Goal: Information Seeking & Learning: Learn about a topic

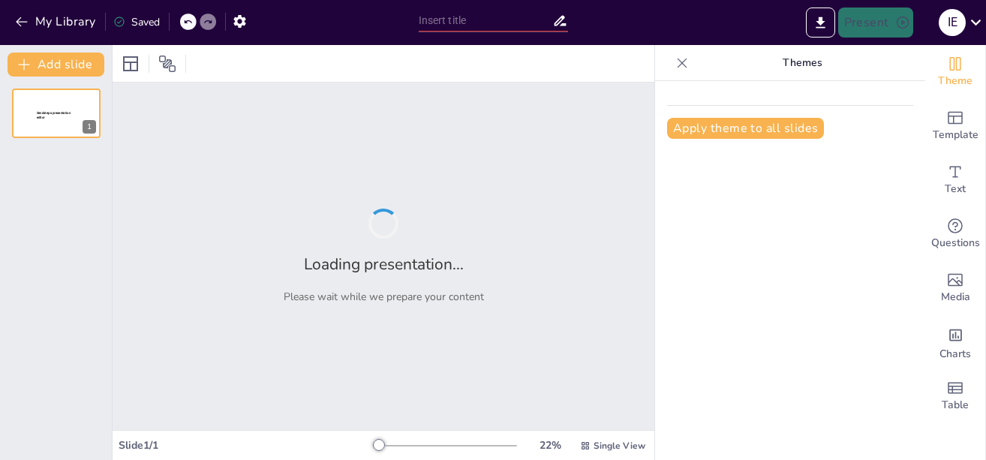
type input "Zonas Francas: Generalidades, Procedimientos e Impacto"
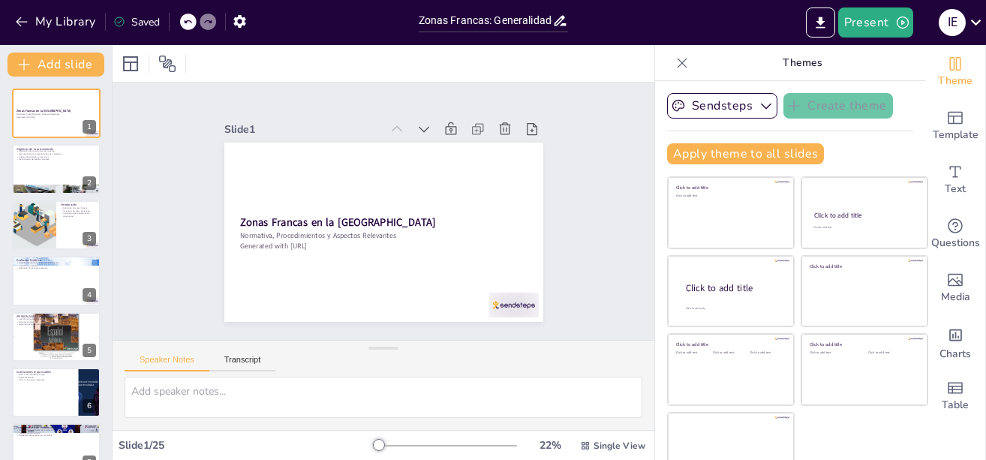
checkbox input "true"
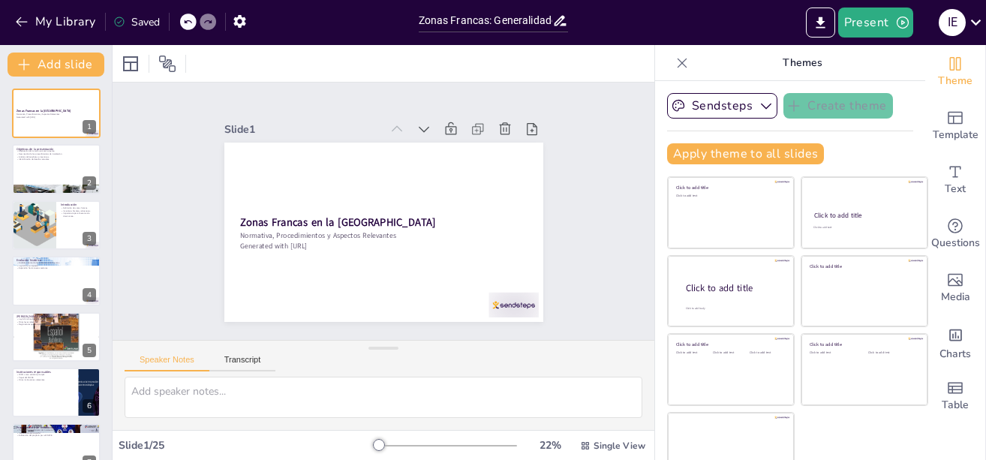
checkbox input "true"
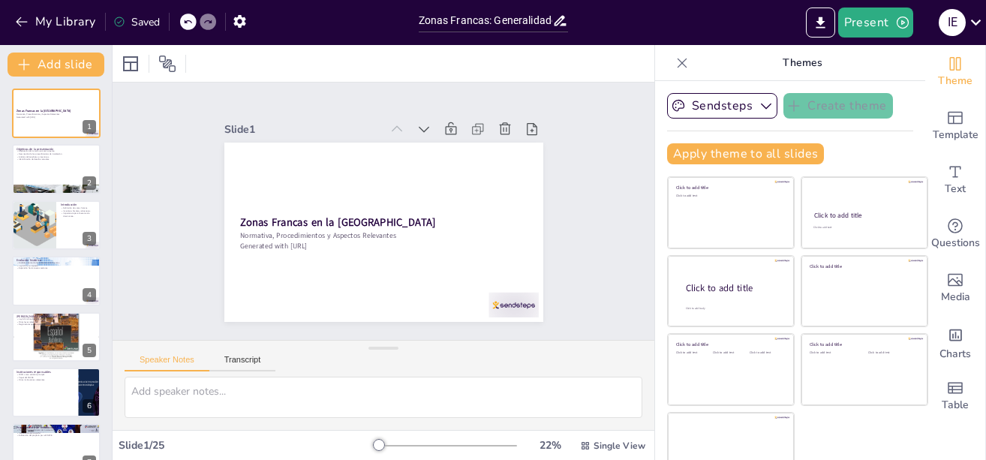
checkbox input "true"
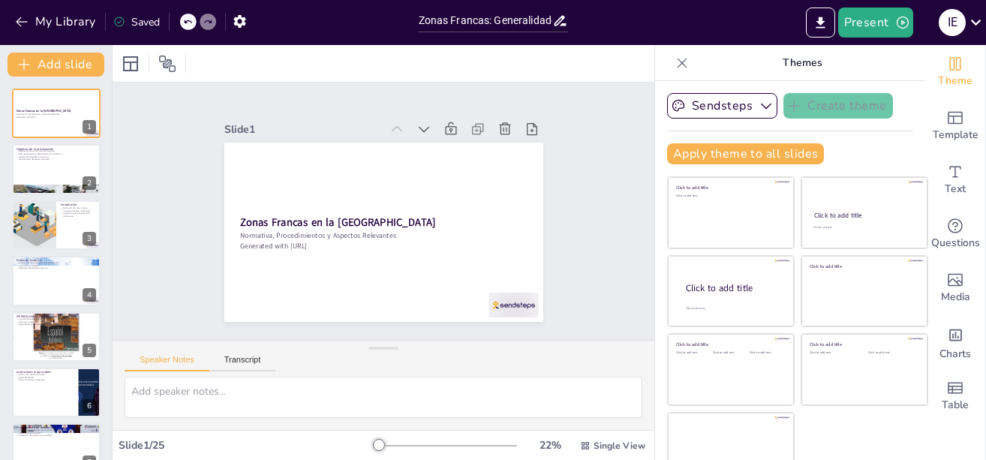
checkbox input "true"
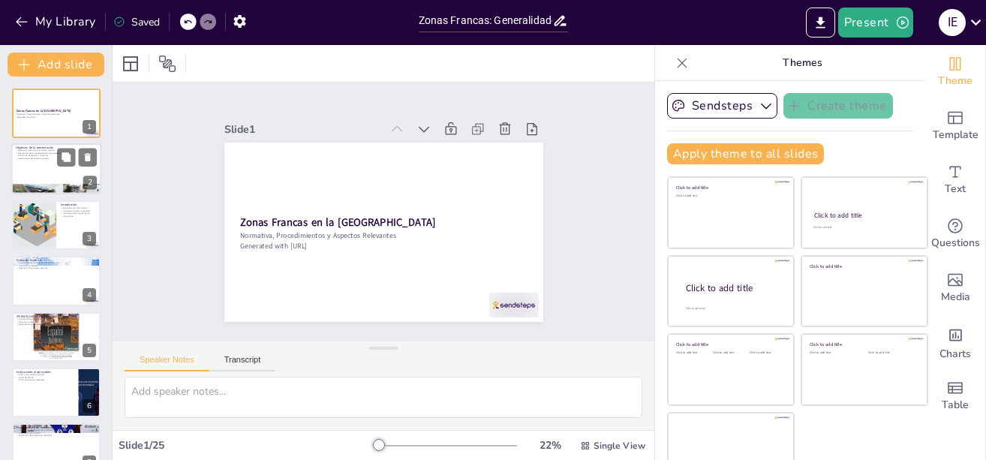
checkbox input "true"
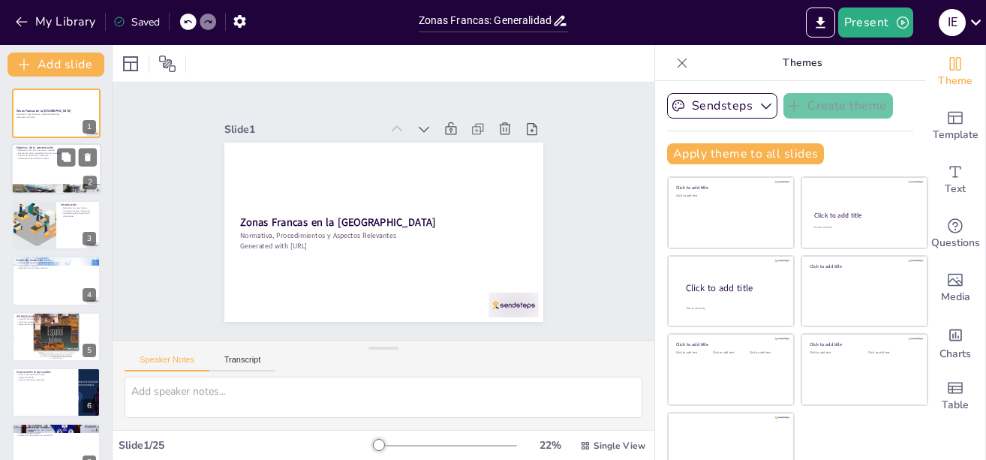
checkbox input "true"
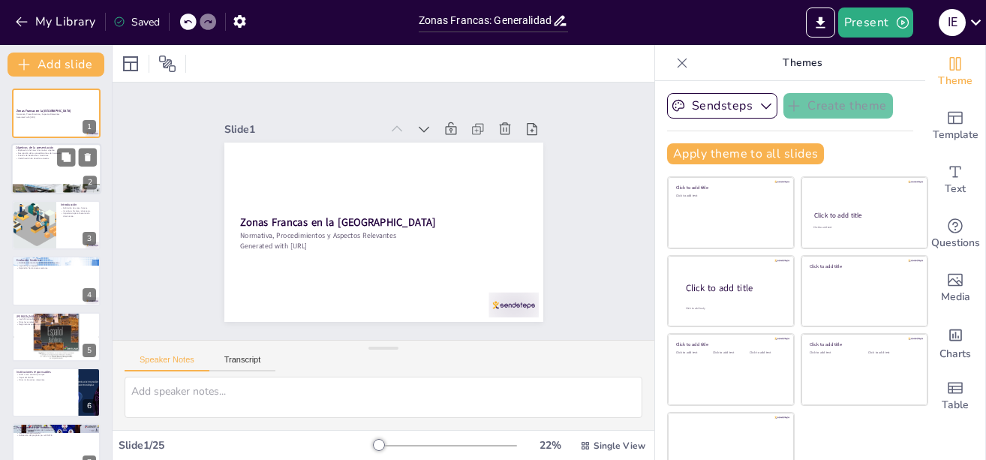
checkbox input "true"
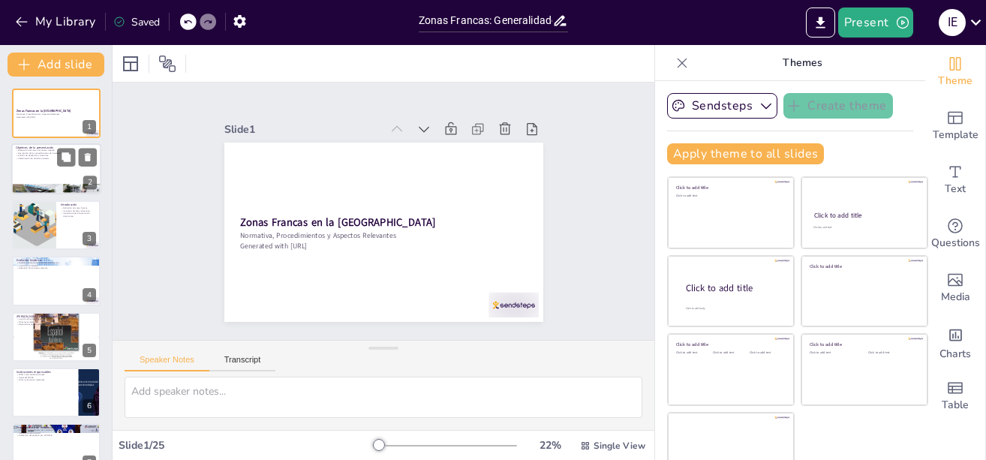
checkbox input "true"
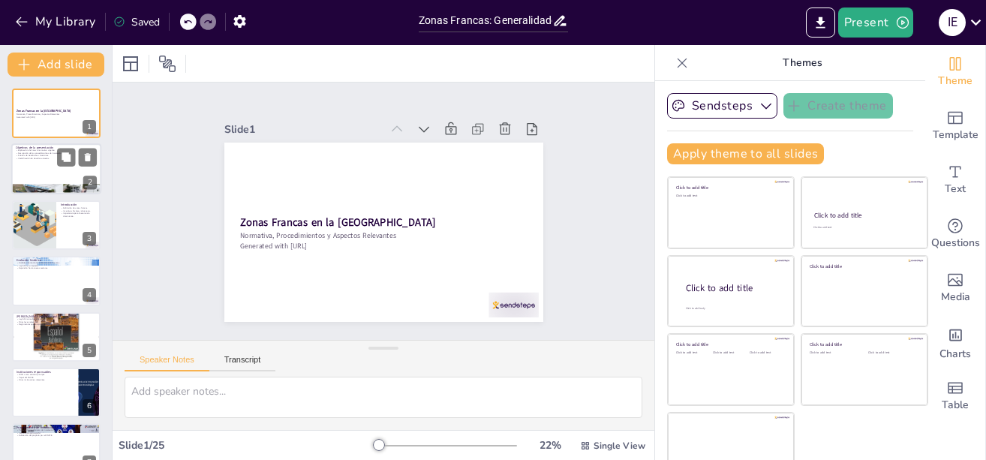
checkbox input "true"
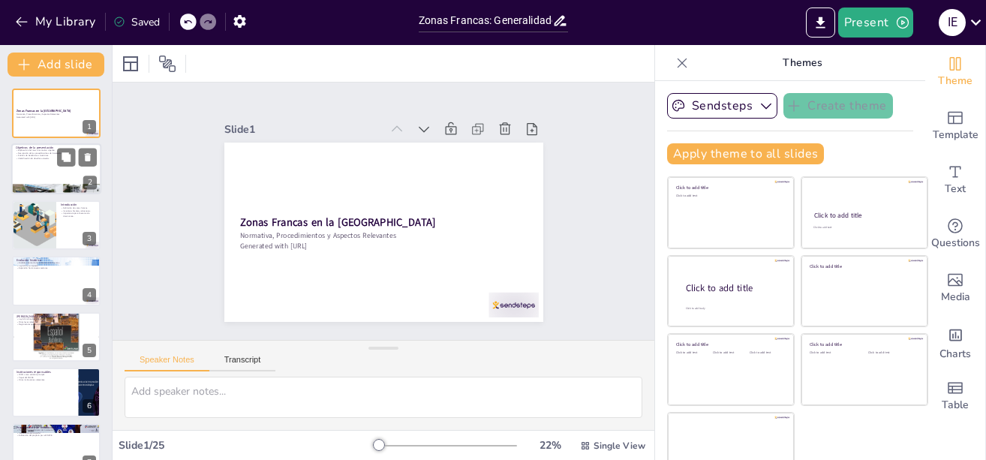
click at [32, 164] on div at bounding box center [56, 169] width 90 height 51
type textarea "El marco normativo establece las reglas y regulaciones que las zonas francas de…"
checkbox input "true"
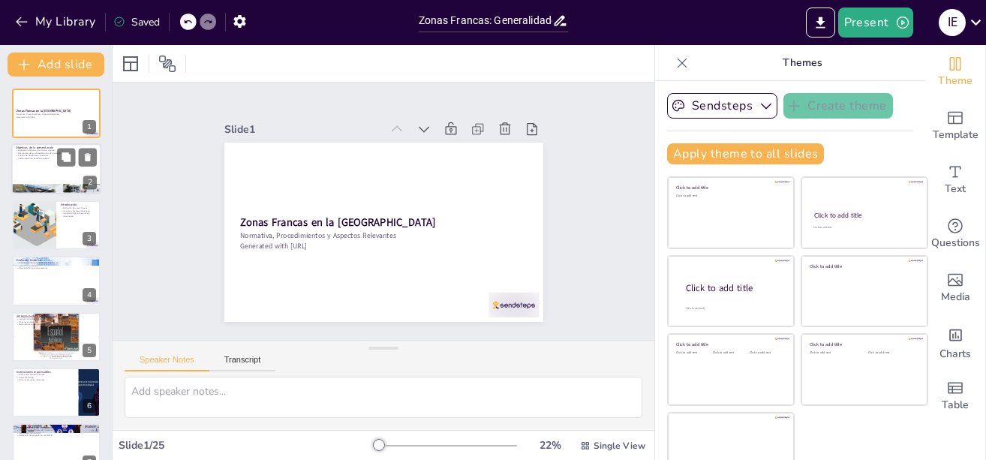
checkbox input "true"
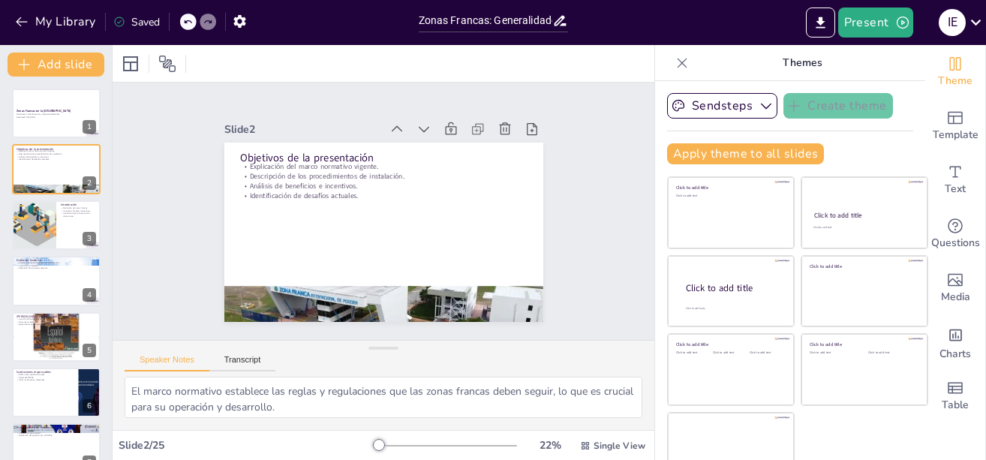
checkbox input "true"
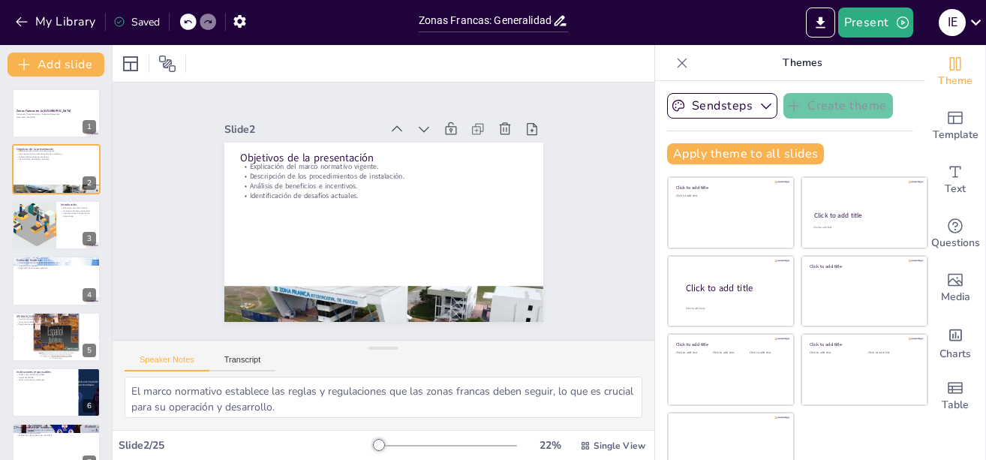
checkbox input "true"
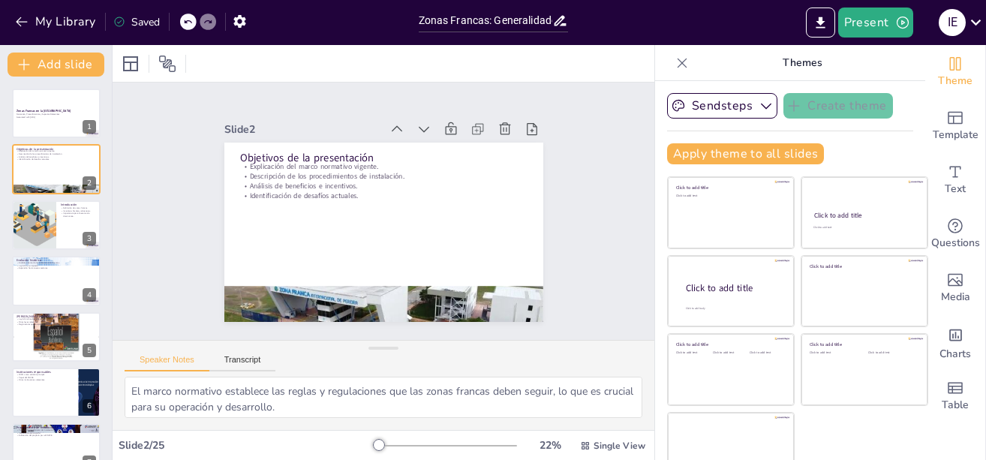
checkbox input "true"
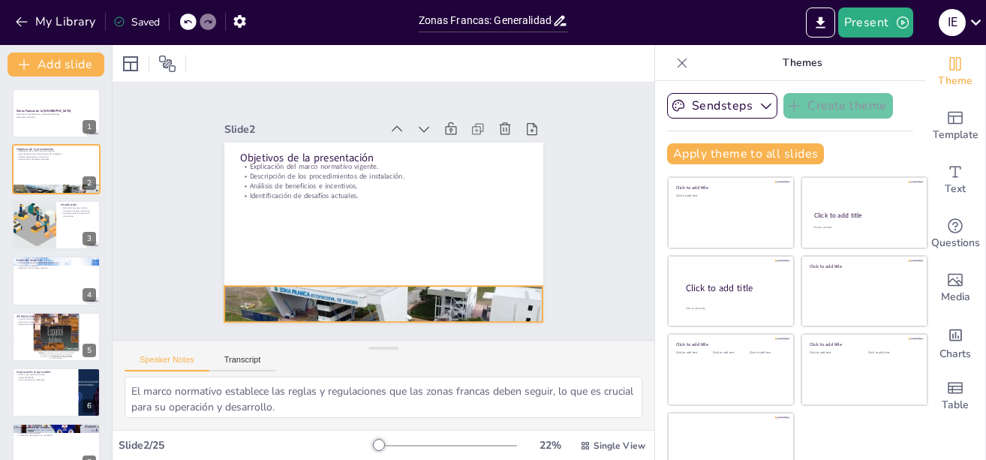
click at [260, 296] on div at bounding box center [383, 303] width 319 height 179
checkbox input "true"
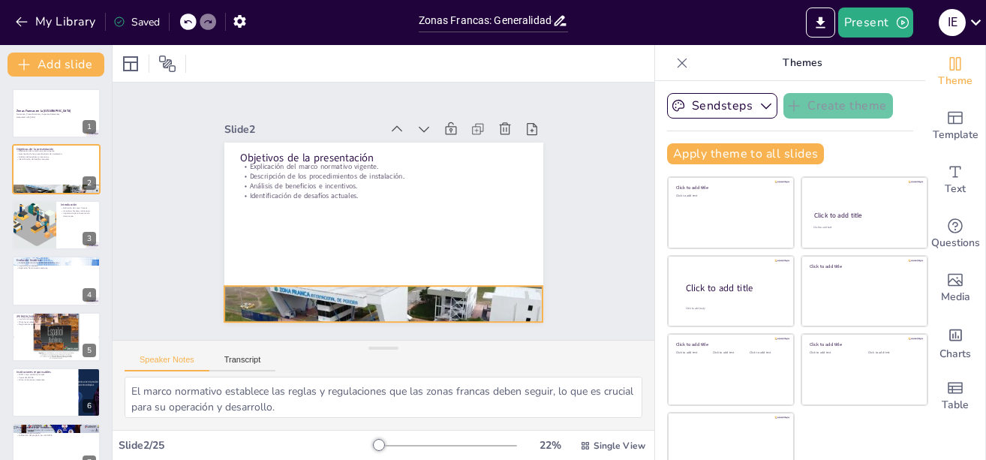
checkbox input "true"
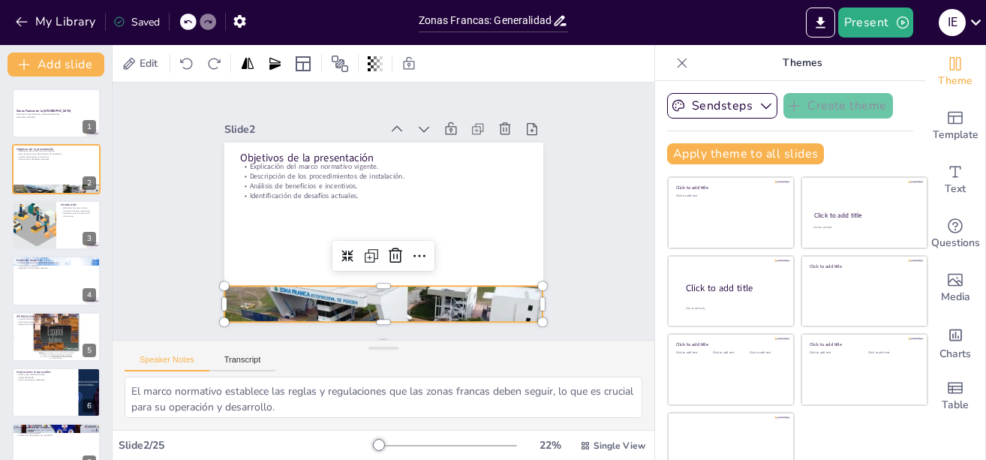
checkbox input "true"
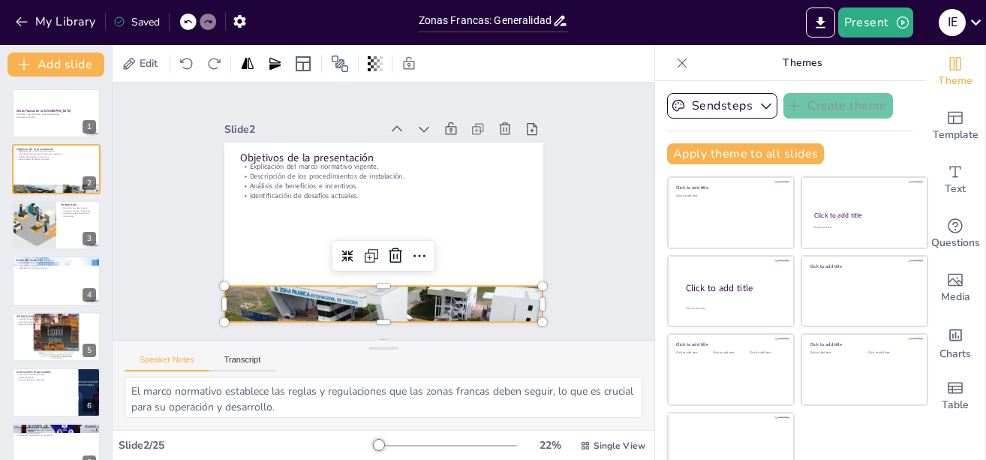
checkbox input "true"
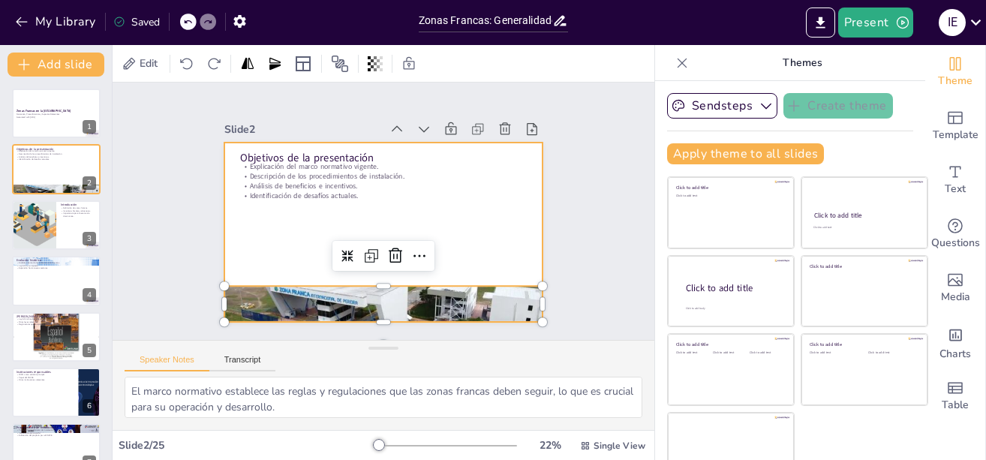
checkbox input "true"
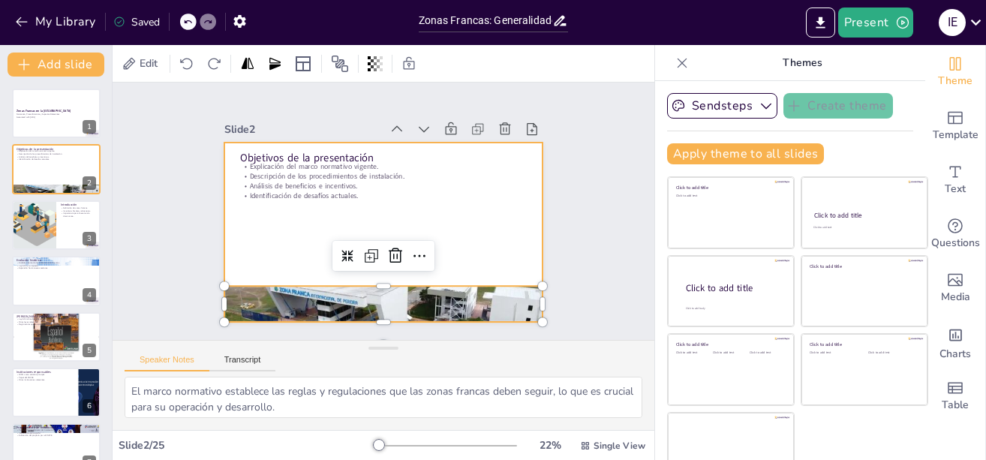
checkbox input "true"
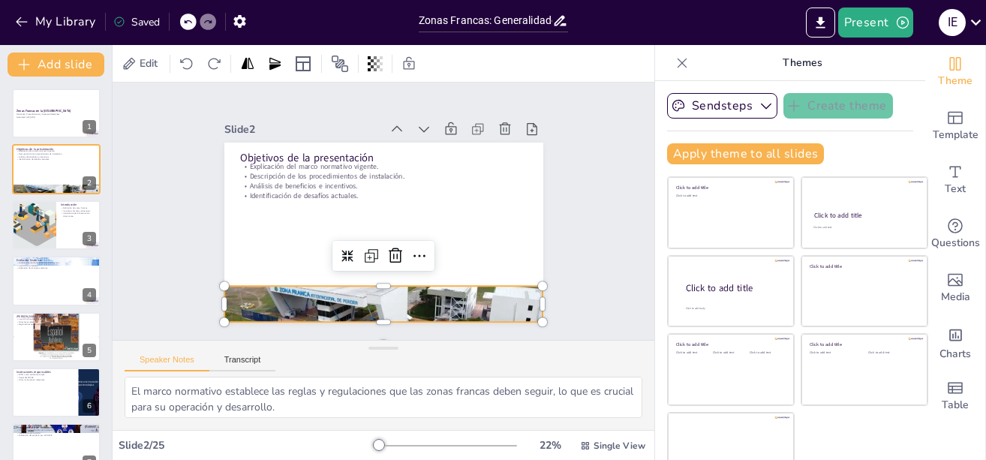
checkbox input "true"
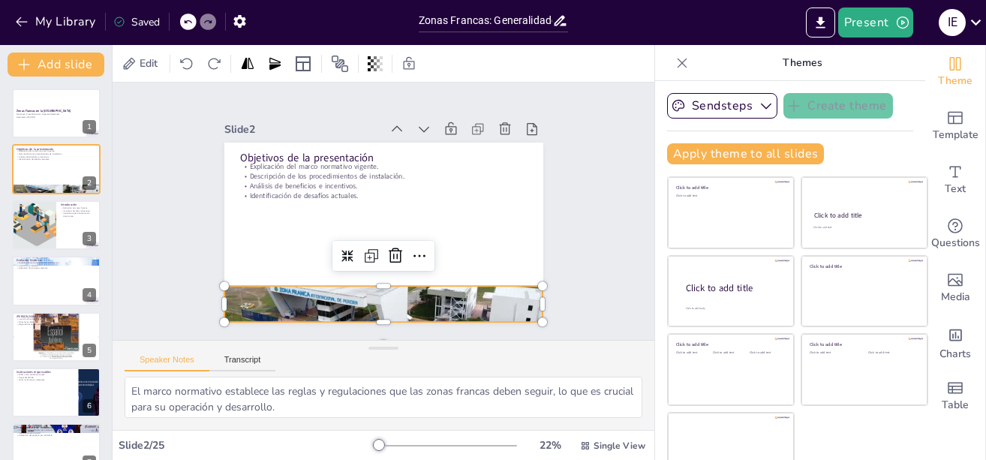
checkbox input "true"
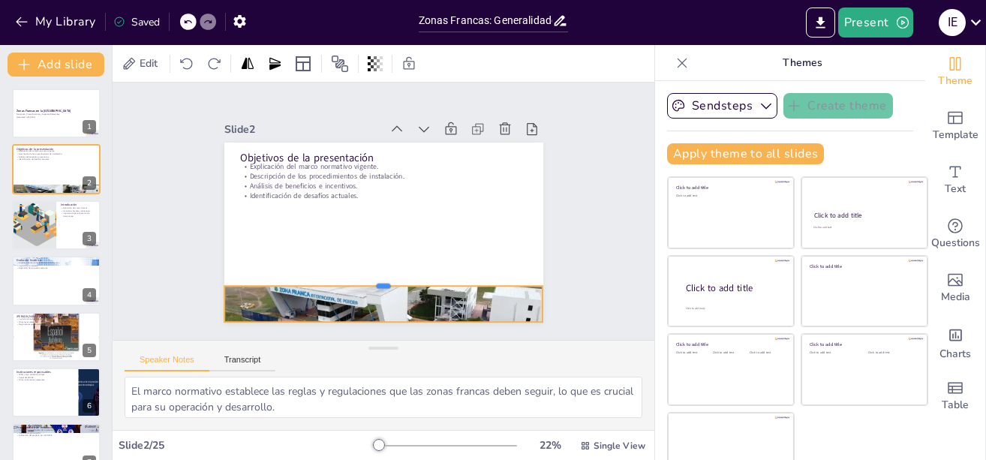
checkbox input "true"
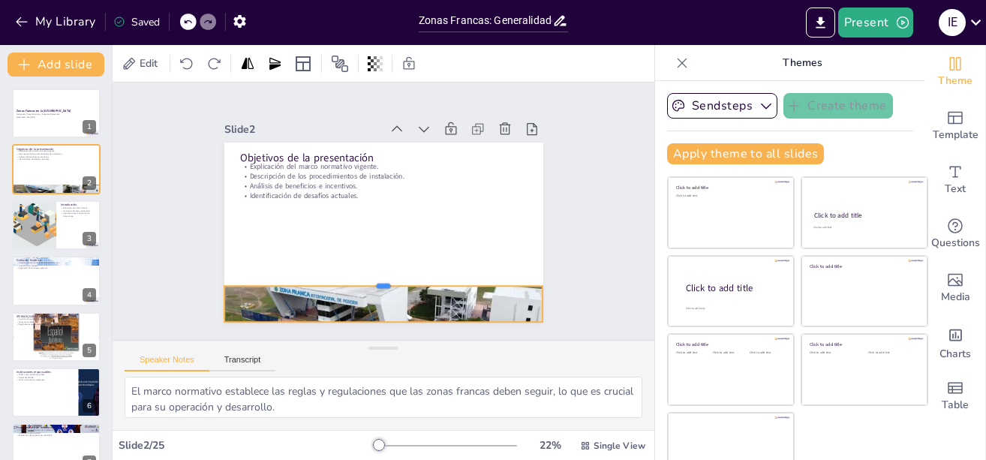
checkbox input "true"
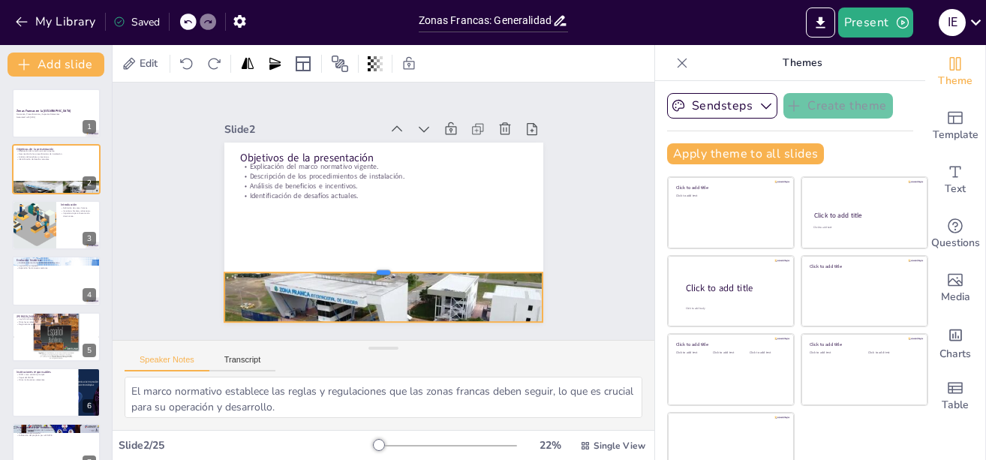
checkbox input "true"
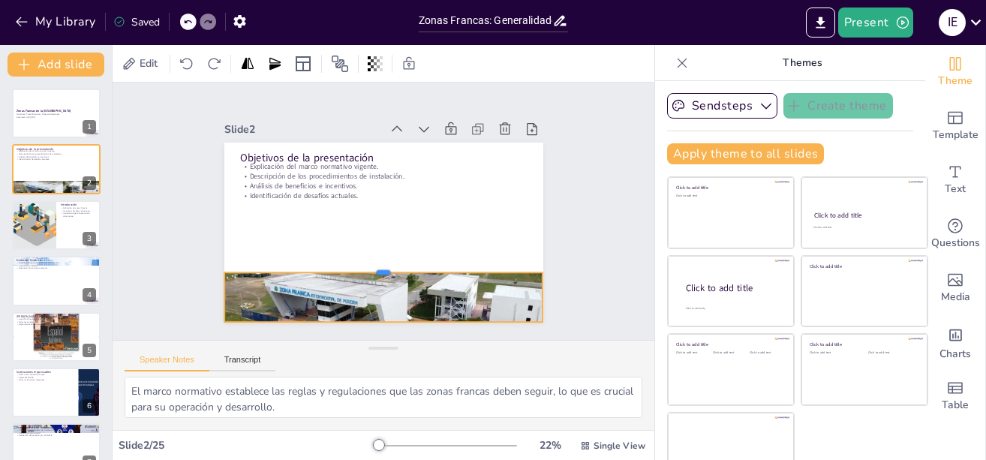
checkbox input "true"
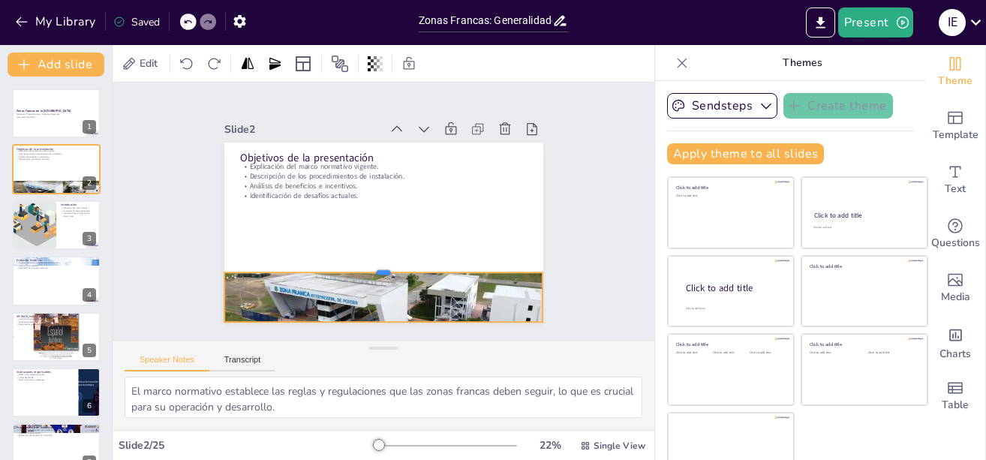
checkbox input "true"
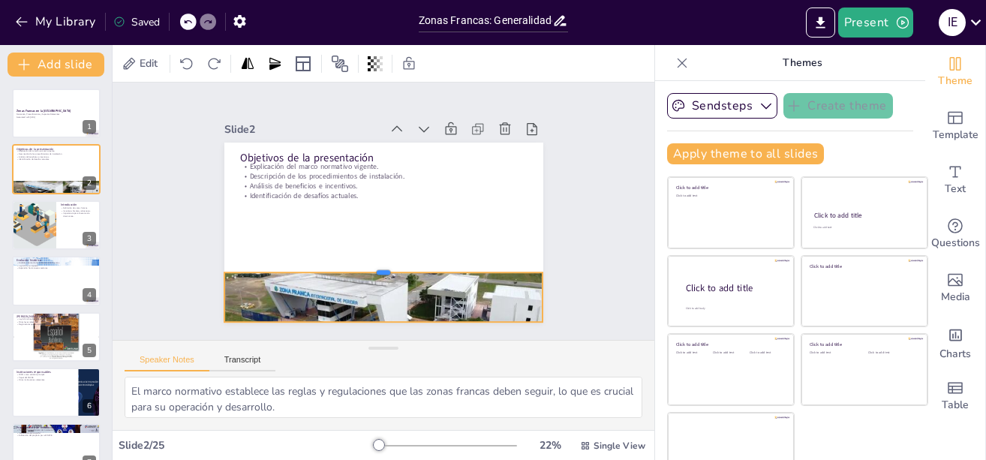
checkbox input "true"
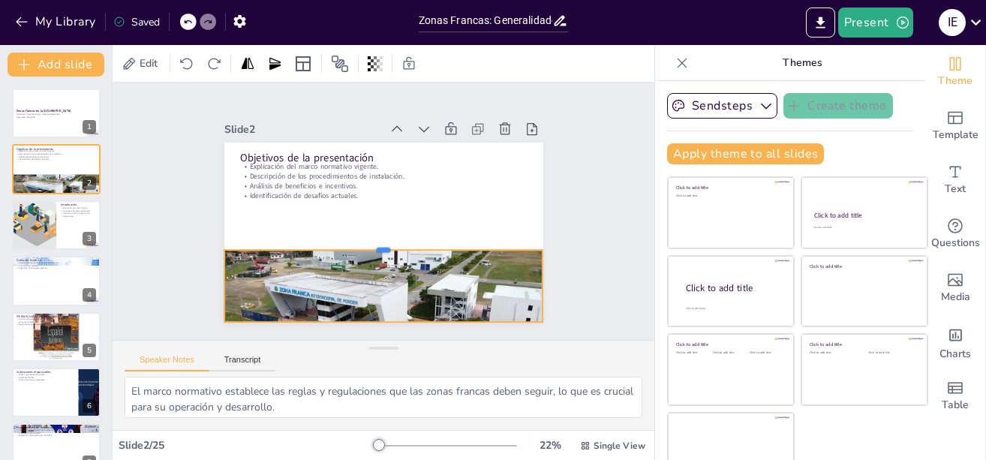
checkbox input "true"
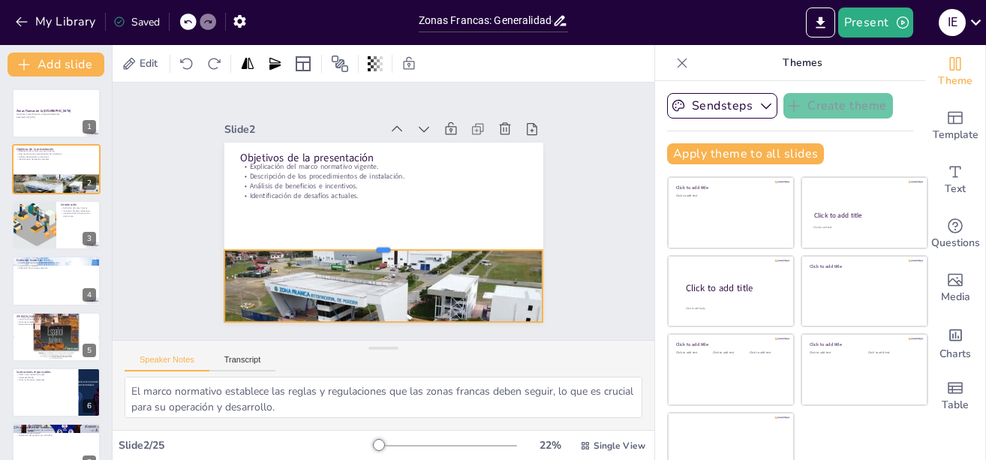
checkbox input "true"
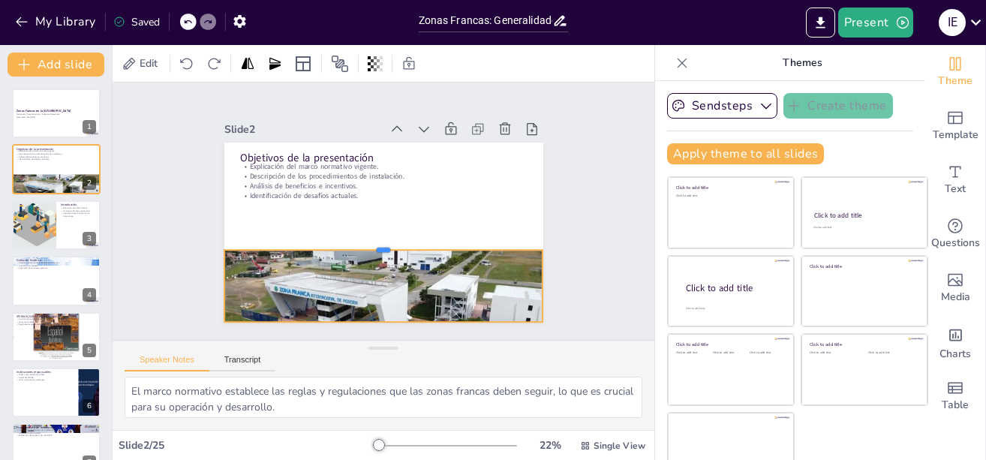
checkbox input "true"
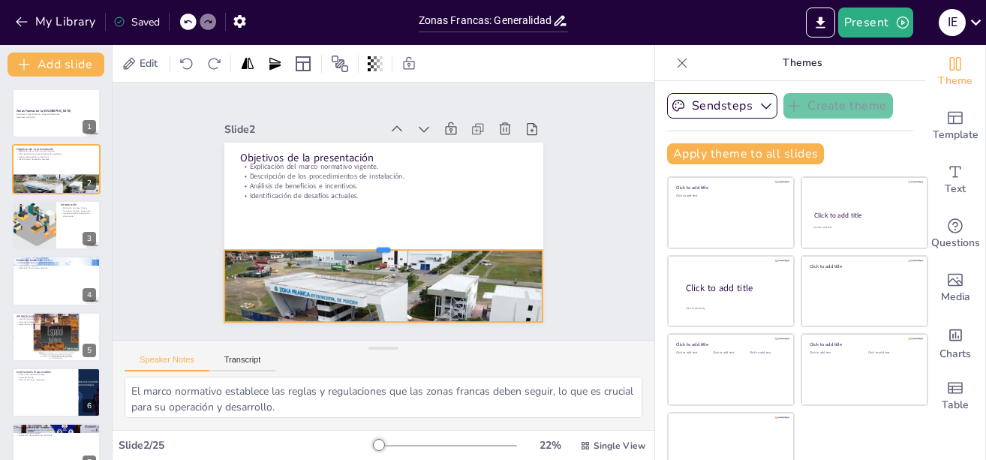
checkbox input "true"
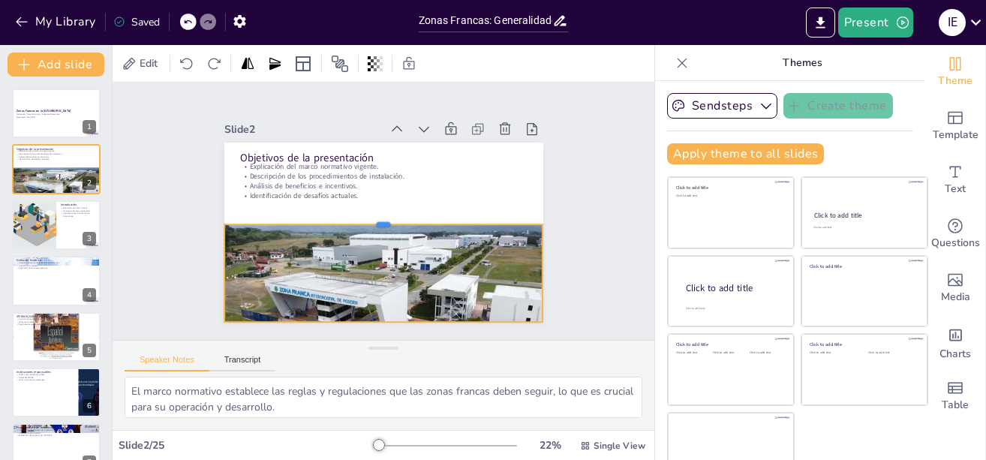
checkbox input "true"
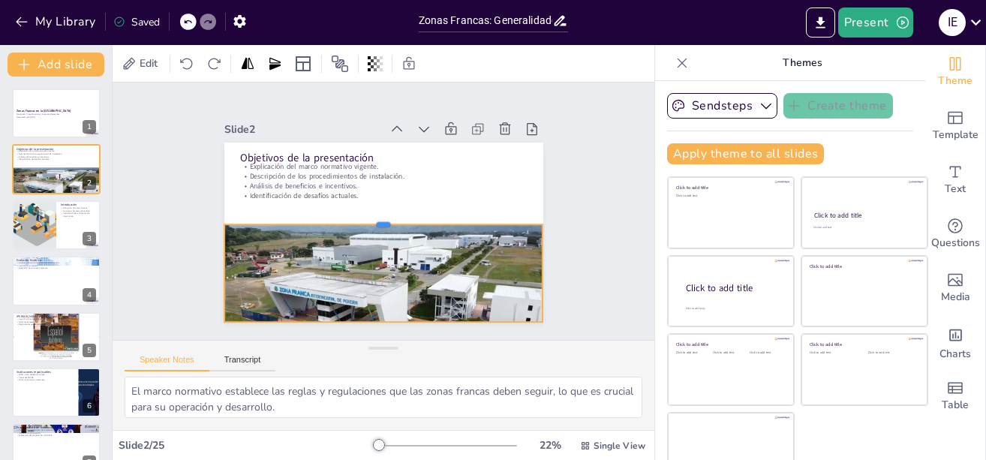
checkbox input "true"
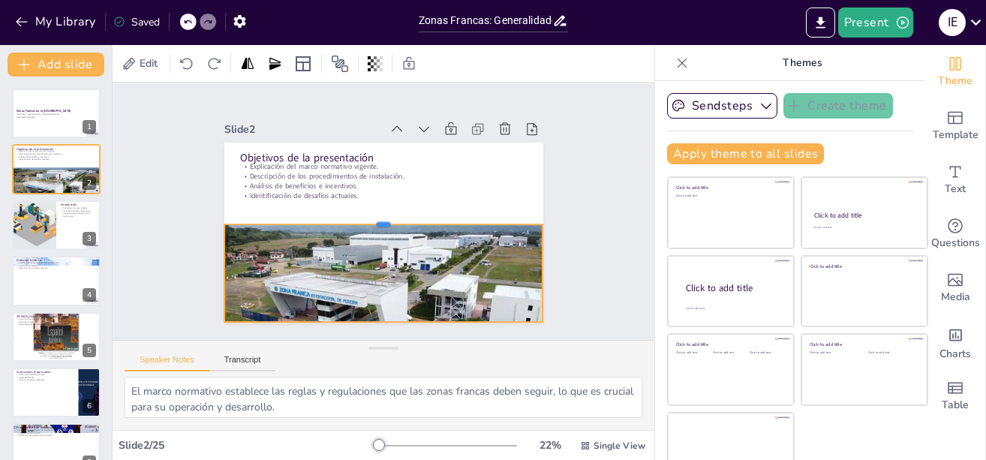
checkbox input "true"
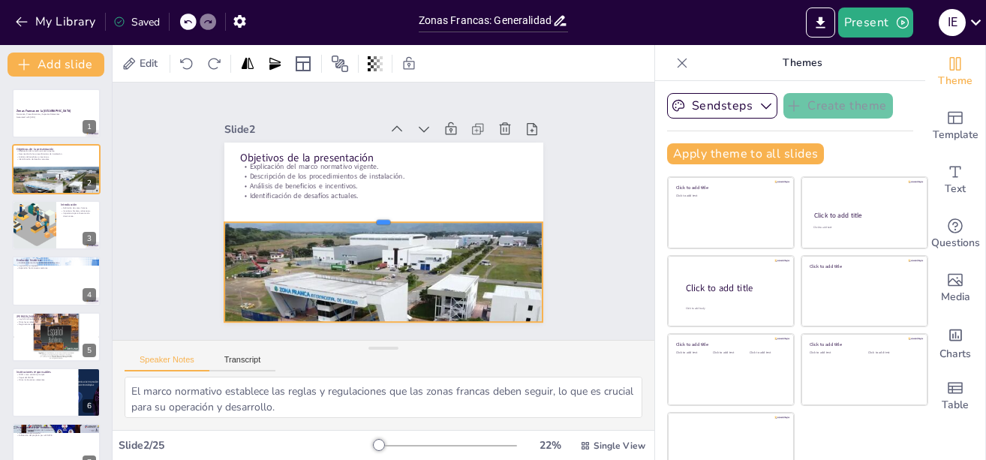
checkbox input "true"
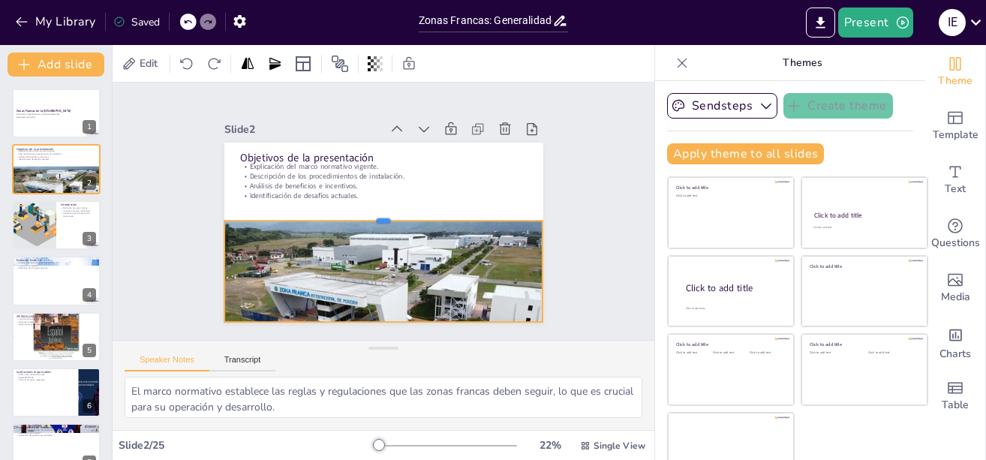
checkbox input "true"
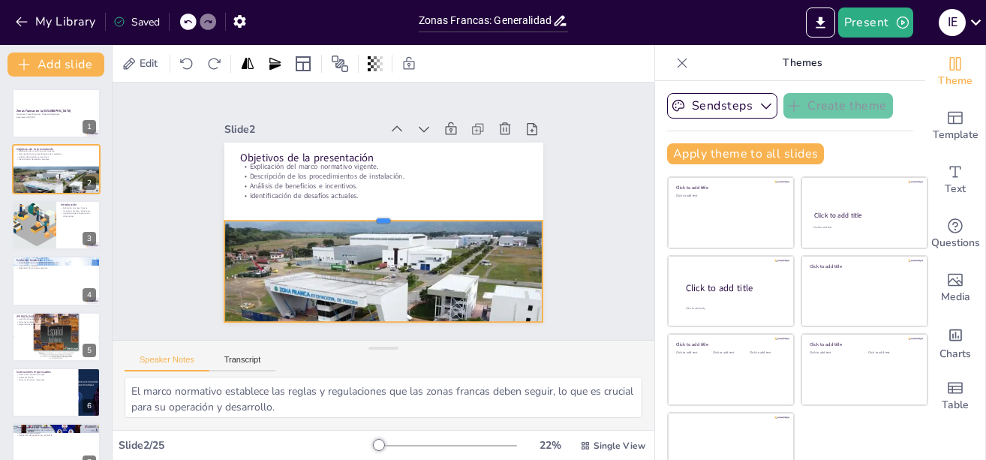
checkbox input "true"
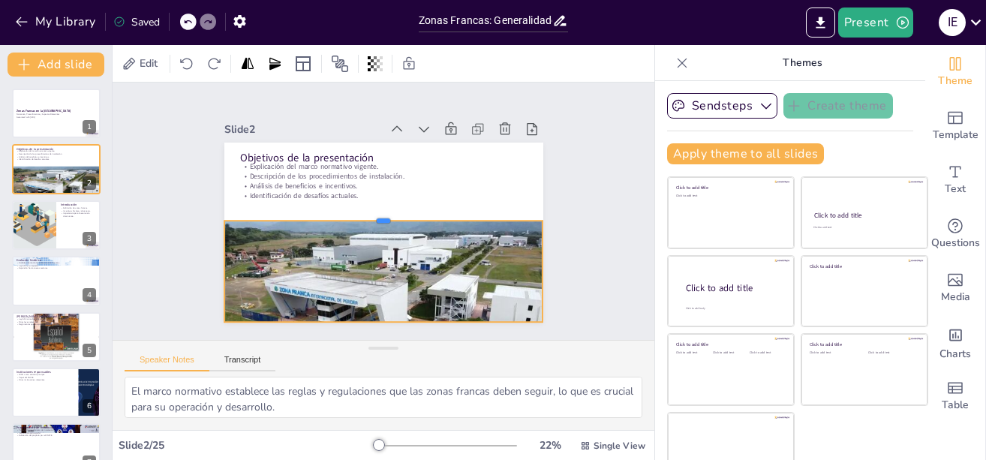
checkbox input "true"
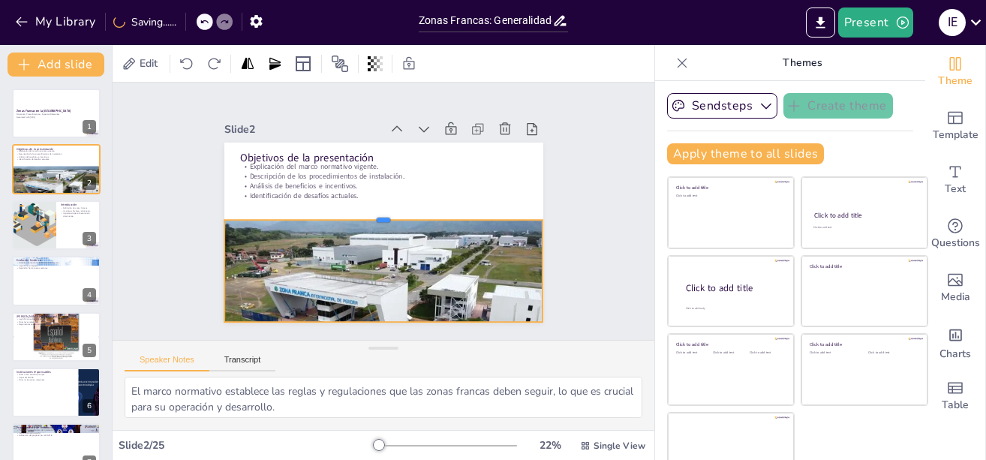
checkbox input "true"
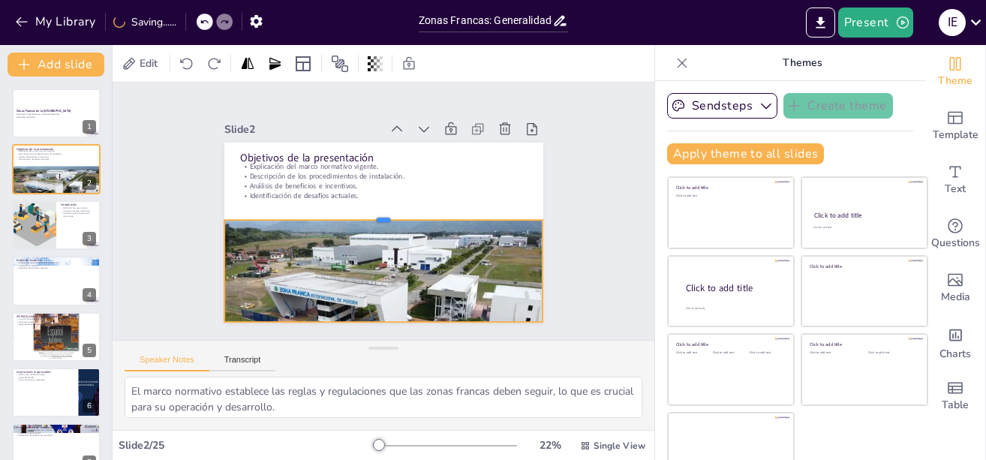
checkbox input "true"
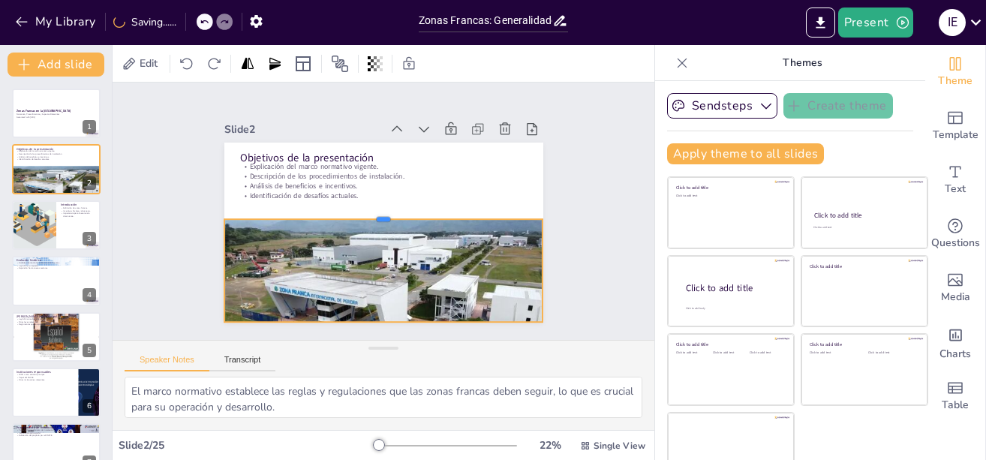
checkbox input "true"
drag, startPoint x: 365, startPoint y: 275, endPoint x: 365, endPoint y: 205, distance: 69.8
click at [365, 205] on div at bounding box center [383, 210] width 319 height 12
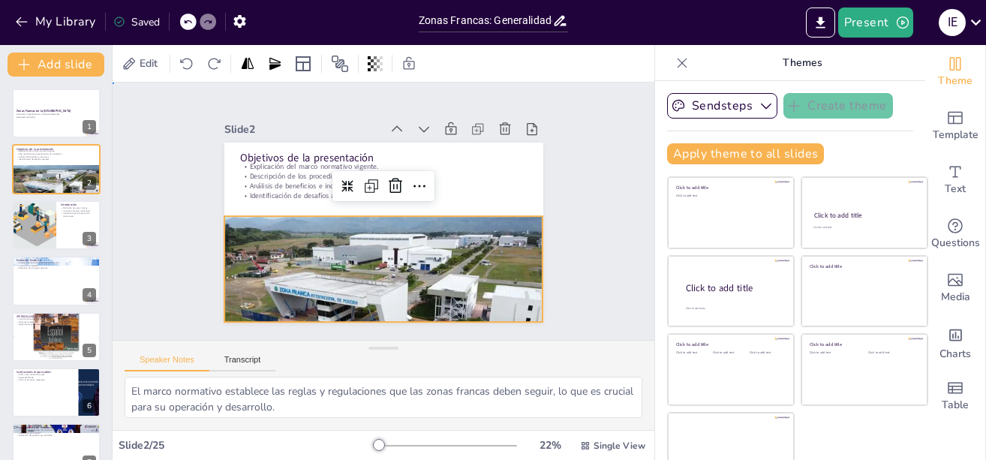
click at [157, 162] on div "Slide 1 Zonas Francas en la [GEOGRAPHIC_DATA] Normativa, Procedimientos y Aspec…" at bounding box center [384, 211] width 598 height 494
click at [289, 222] on div at bounding box center [303, 258] width 315 height 366
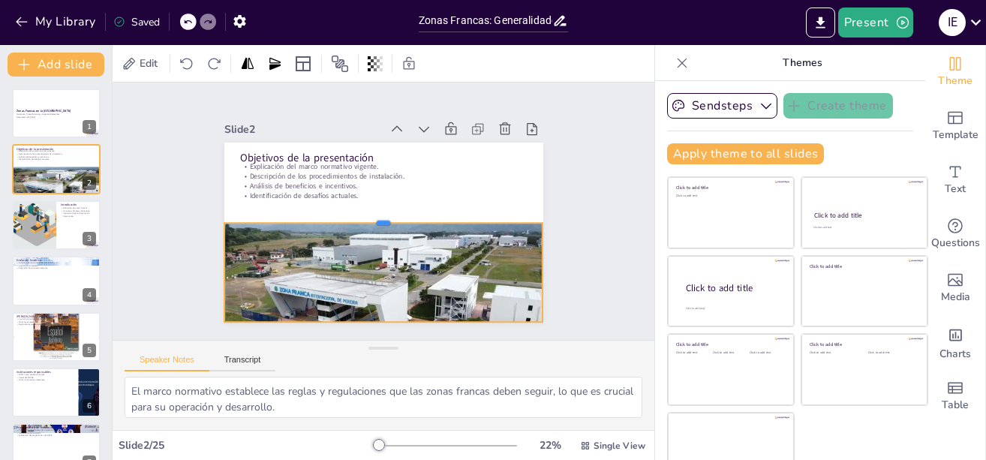
click at [364, 212] on div at bounding box center [383, 217] width 319 height 12
click at [161, 170] on div "Slide 1 Zonas Francas en la [GEOGRAPHIC_DATA] Normativa, Procedimientos y Aspec…" at bounding box center [384, 211] width 584 height 365
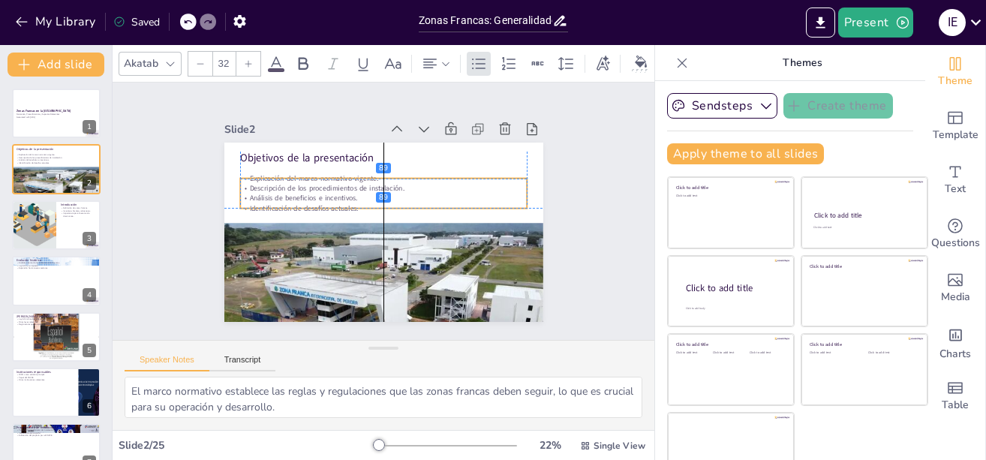
drag, startPoint x: 250, startPoint y: 179, endPoint x: 250, endPoint y: 188, distance: 9.0
click at [250, 188] on p "Análisis de beneficios e incentivos." at bounding box center [385, 199] width 287 height 40
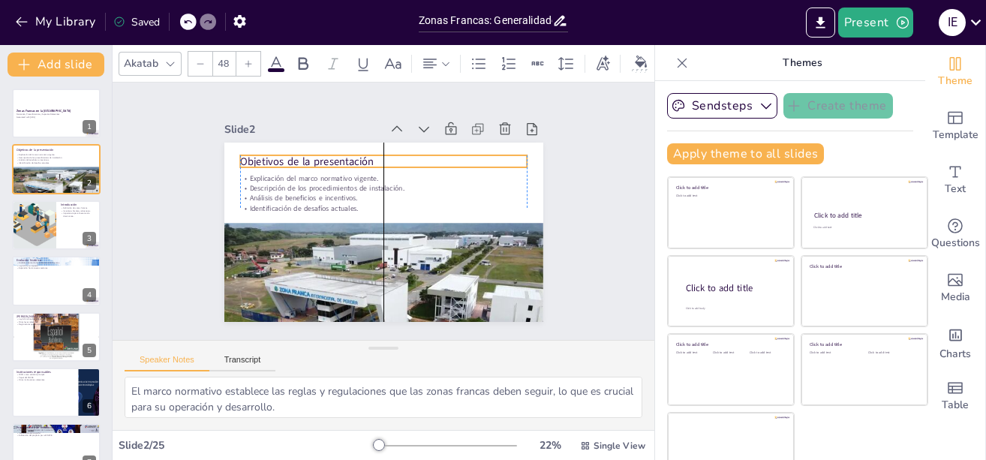
click at [305, 155] on p "Objetivos de la presentación" at bounding box center [416, 174] width 223 height 203
click at [172, 188] on div "Slide 1 Zonas Francas en la [GEOGRAPHIC_DATA] Normativa, Procedimientos y Aspec…" at bounding box center [384, 211] width 424 height 263
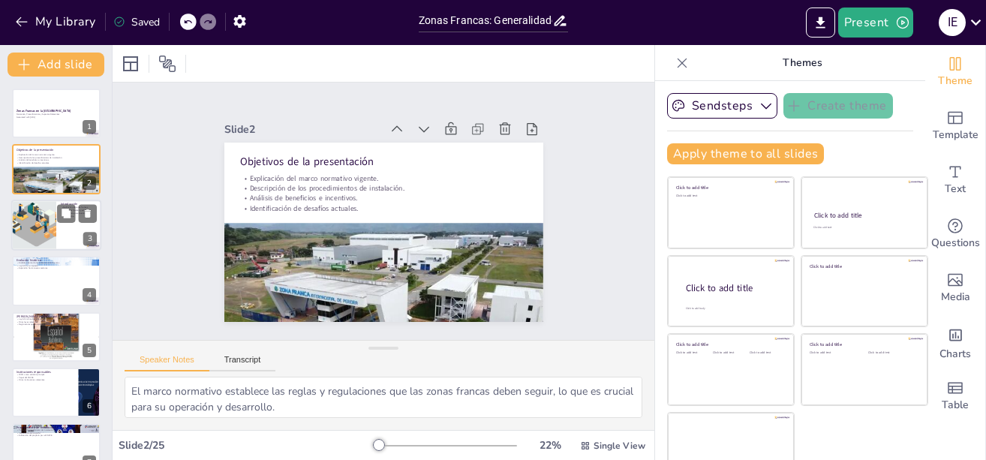
click at [29, 216] on div at bounding box center [33, 225] width 77 height 51
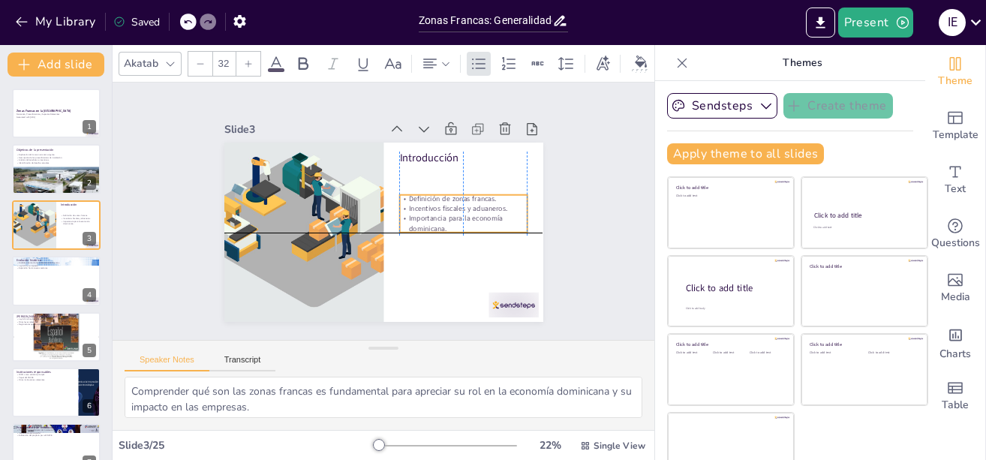
drag, startPoint x: 449, startPoint y: 177, endPoint x: 449, endPoint y: 209, distance: 32.3
click at [449, 209] on div "Definición de zonas francas. Incentivos fiscales y aduaneros. Importancia para …" at bounding box center [455, 246] width 133 height 88
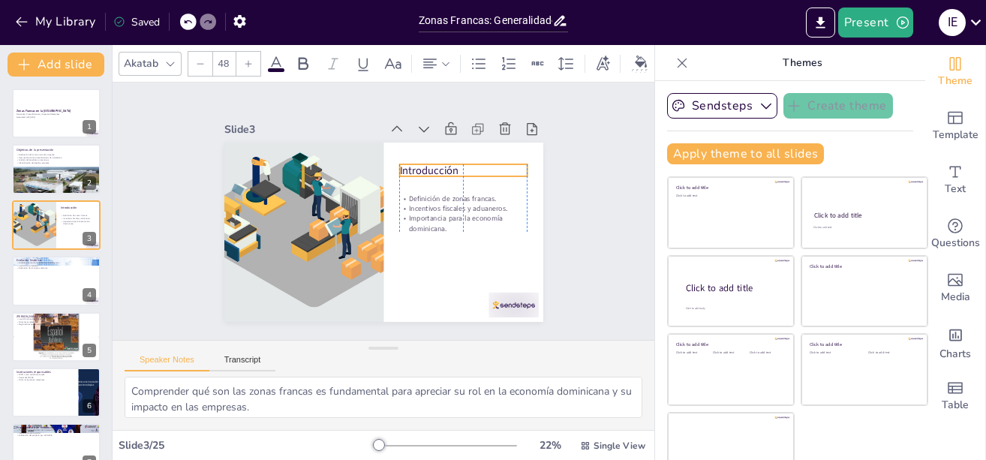
drag, startPoint x: 386, startPoint y: 152, endPoint x: 392, endPoint y: 165, distance: 13.8
click at [403, 165] on p "Introducción" at bounding box center [467, 179] width 128 height 28
click at [32, 273] on div at bounding box center [56, 280] width 90 height 51
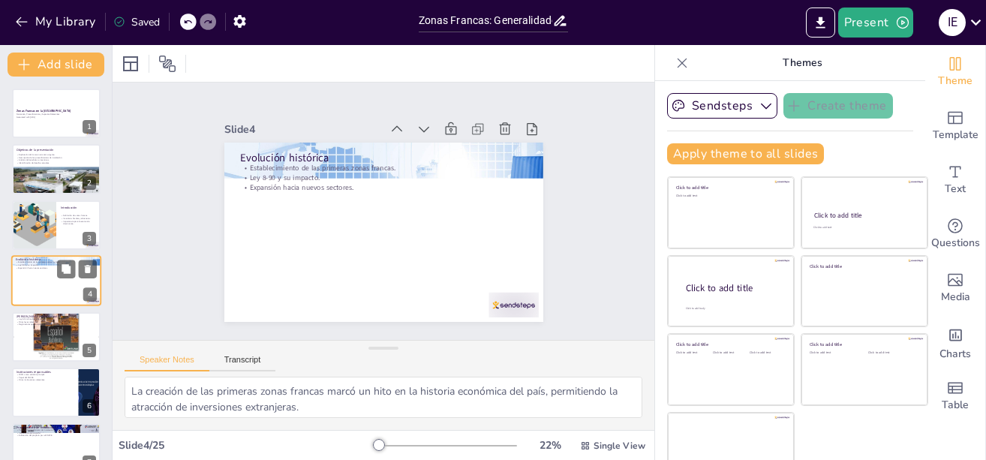
scroll to position [13, 0]
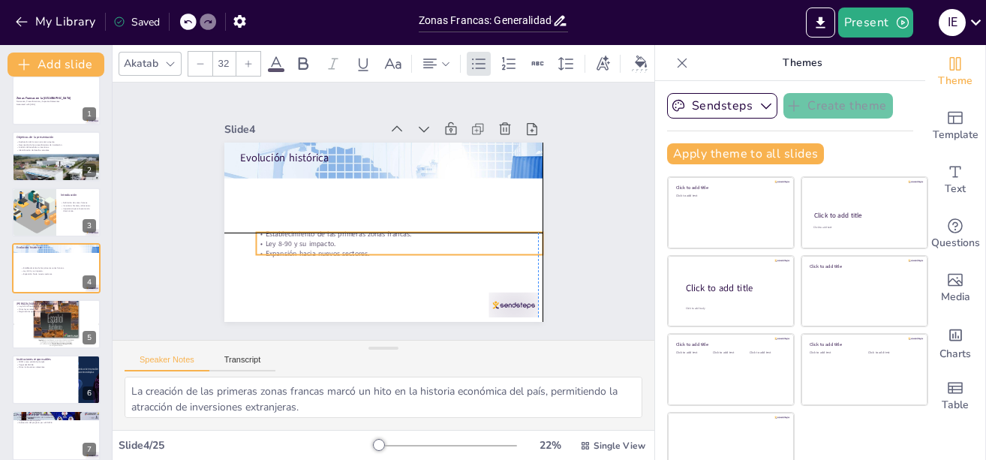
drag, startPoint x: 269, startPoint y: 166, endPoint x: 282, endPoint y: 233, distance: 68.1
click at [282, 233] on p "Establecimiento de las primeras zonas francas." at bounding box center [399, 234] width 287 height 10
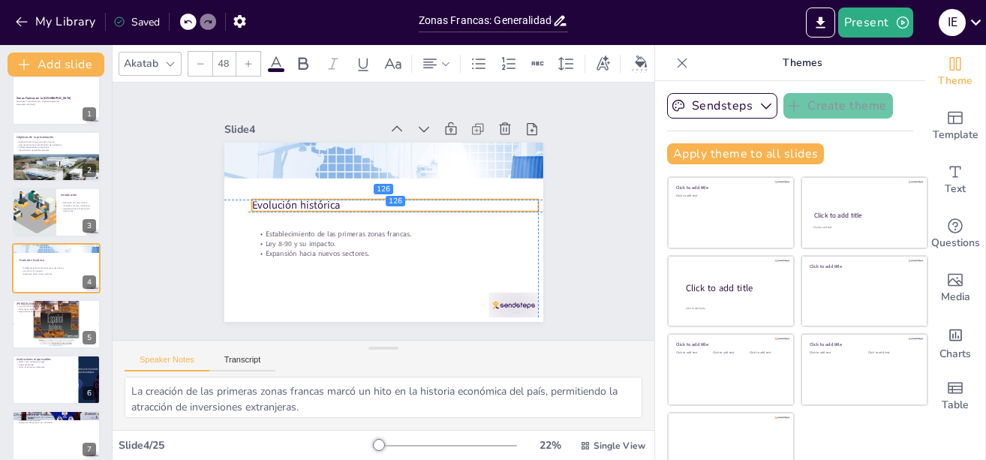
drag, startPoint x: 264, startPoint y: 148, endPoint x: 272, endPoint y: 198, distance: 50.9
click at [272, 198] on p "Evolución histórica" at bounding box center [395, 206] width 287 height 45
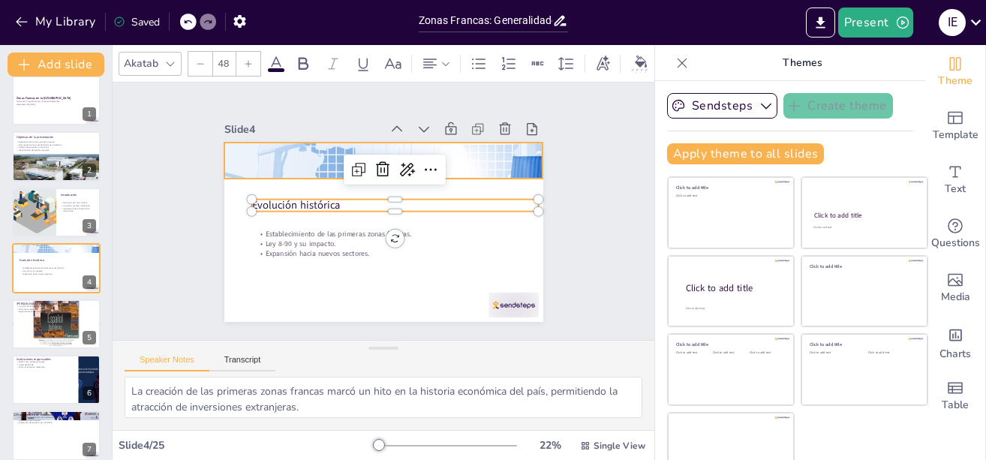
click at [298, 158] on div at bounding box center [404, 165] width 463 height 515
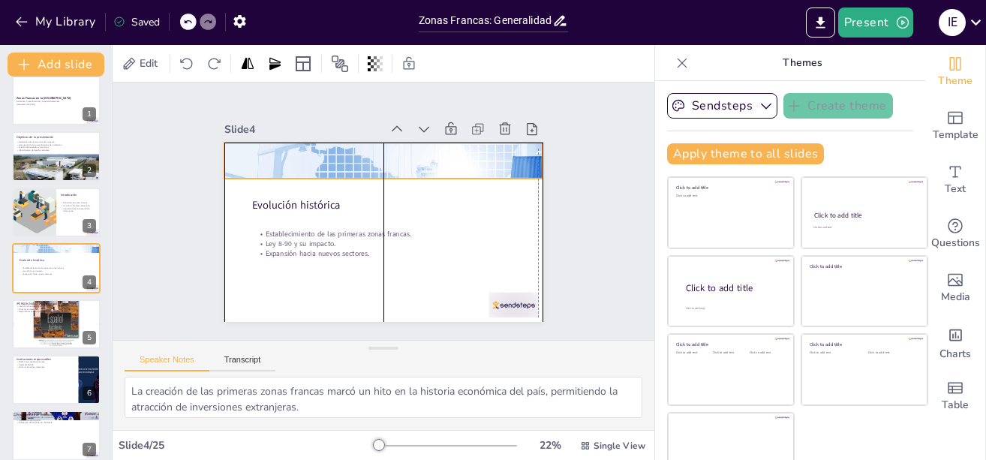
click at [369, 159] on div "Evolución histórica Establecimiento de las primeras zonas francas. Ley 8-90 y s…" at bounding box center [390, 142] width 317 height 33
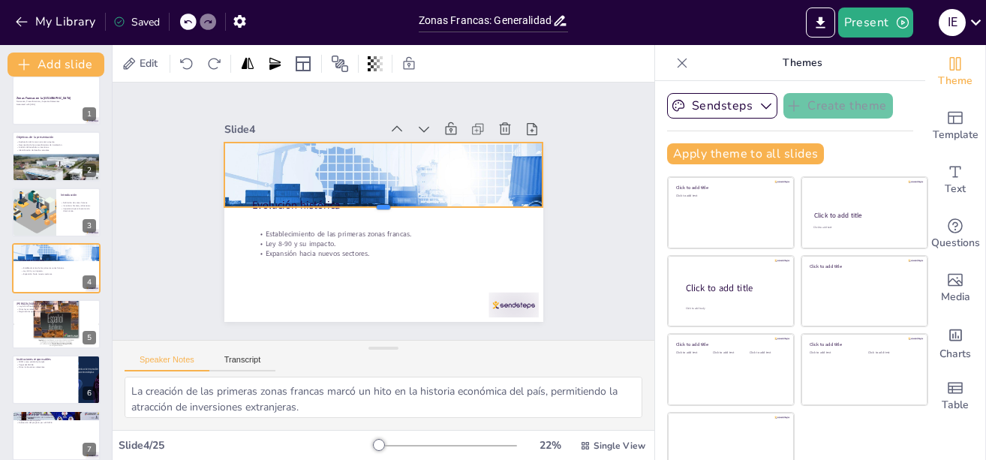
drag, startPoint x: 365, startPoint y: 173, endPoint x: 371, endPoint y: 201, distance: 29.1
click at [371, 201] on div at bounding box center [383, 213] width 318 height 45
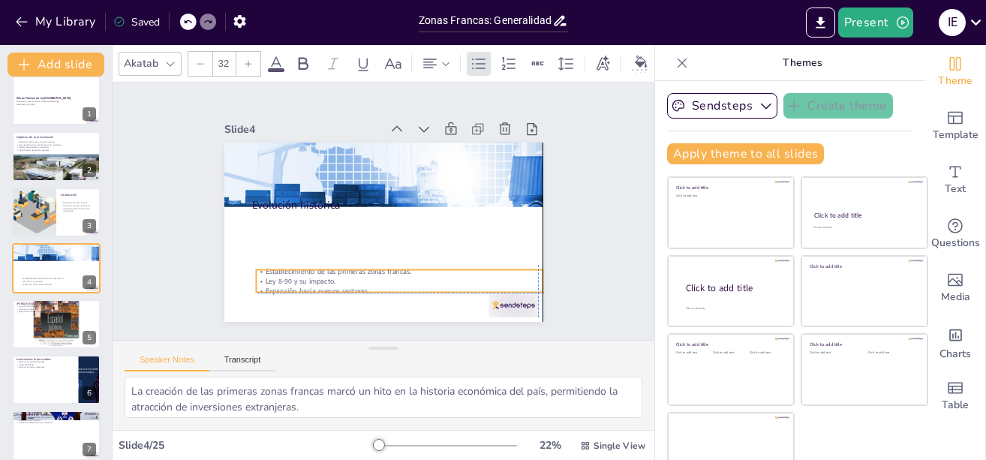
drag, startPoint x: 317, startPoint y: 239, endPoint x: 319, endPoint y: 272, distance: 32.3
click at [319, 276] on p "Ley 8-90 y su impacto." at bounding box center [399, 281] width 287 height 10
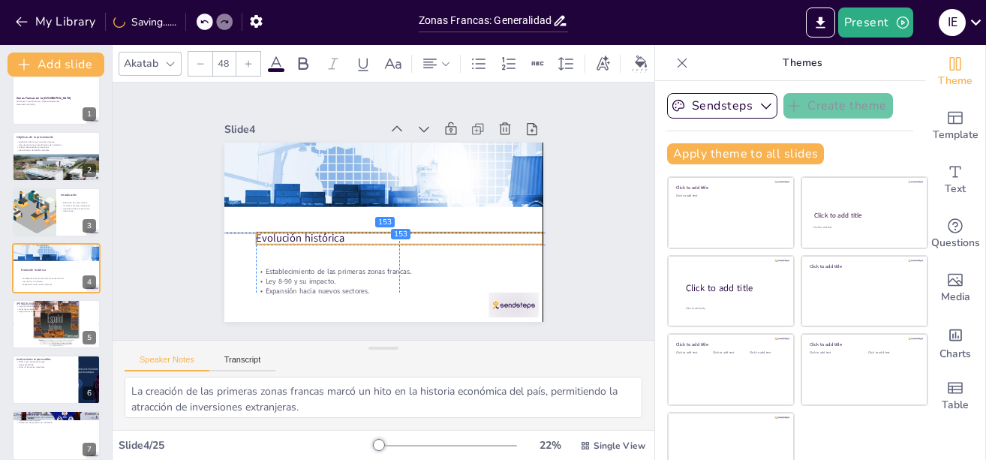
drag, startPoint x: 302, startPoint y: 201, endPoint x: 310, endPoint y: 239, distance: 38.3
click at [310, 239] on p "Evolución histórica" at bounding box center [399, 238] width 287 height 15
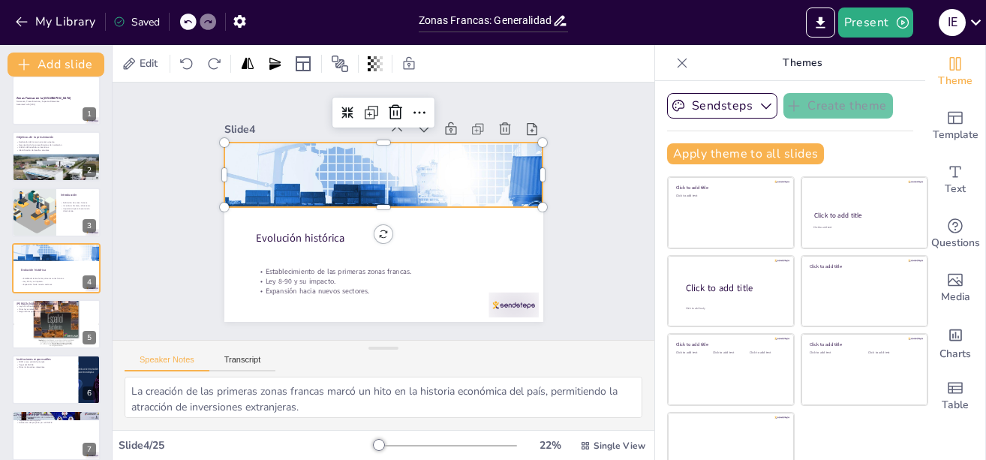
click at [333, 164] on div at bounding box center [388, 161] width 361 height 452
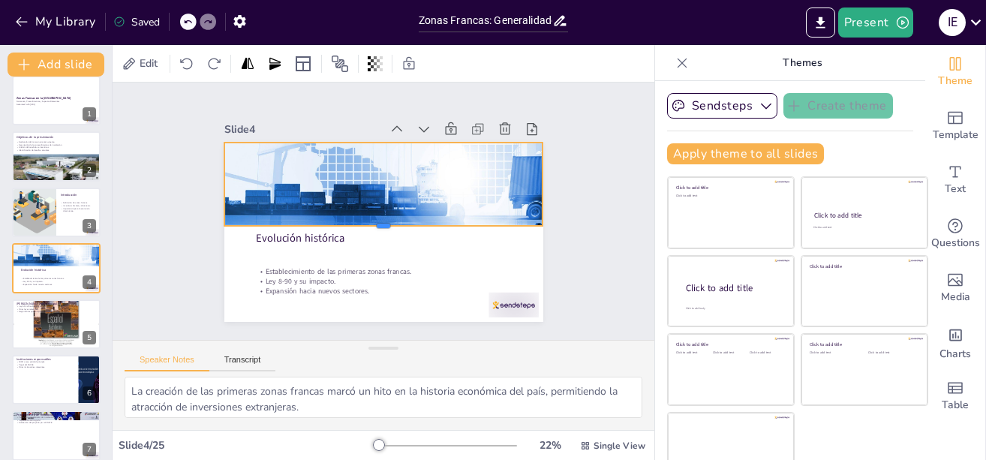
drag, startPoint x: 368, startPoint y: 204, endPoint x: 369, endPoint y: 223, distance: 18.8
click at [369, 223] on div at bounding box center [381, 231] width 318 height 45
click at [35, 312] on p "Reglamentos que complementan la ley." at bounding box center [56, 311] width 81 height 3
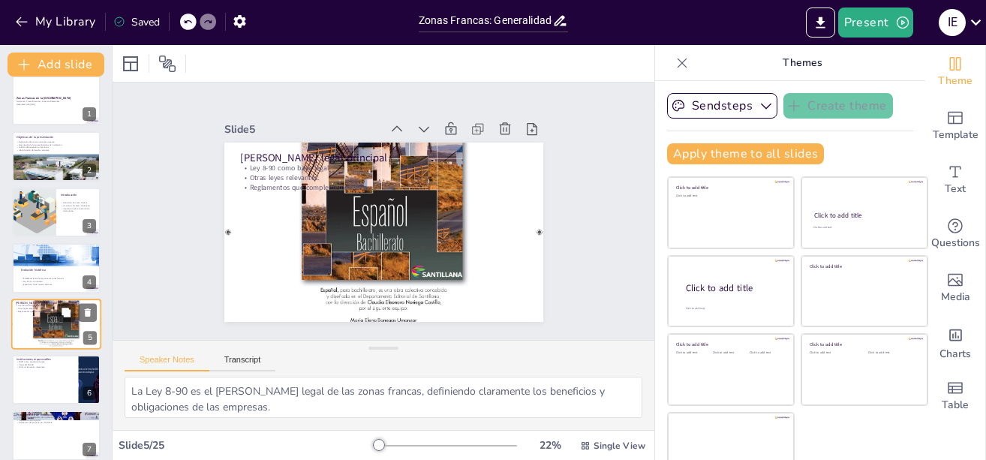
scroll to position [68, 0]
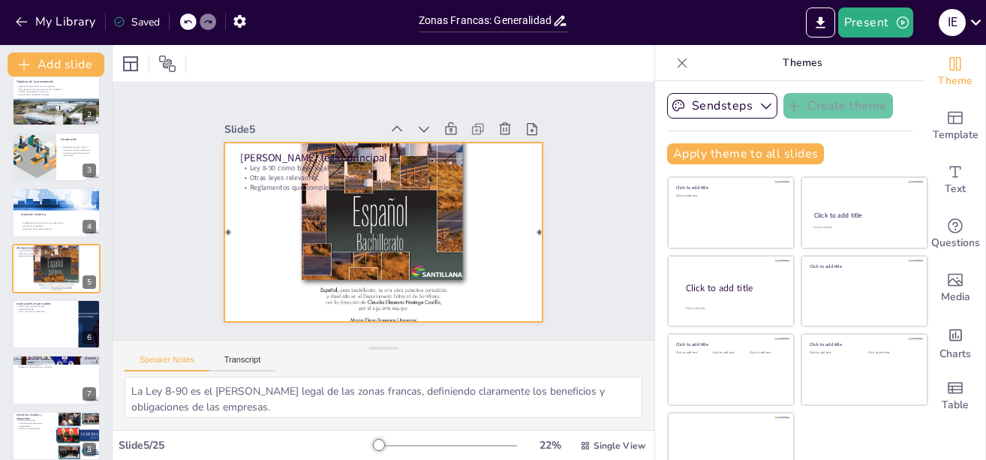
click at [396, 219] on div at bounding box center [381, 232] width 360 height 442
click at [505, 134] on icon at bounding box center [513, 142] width 17 height 17
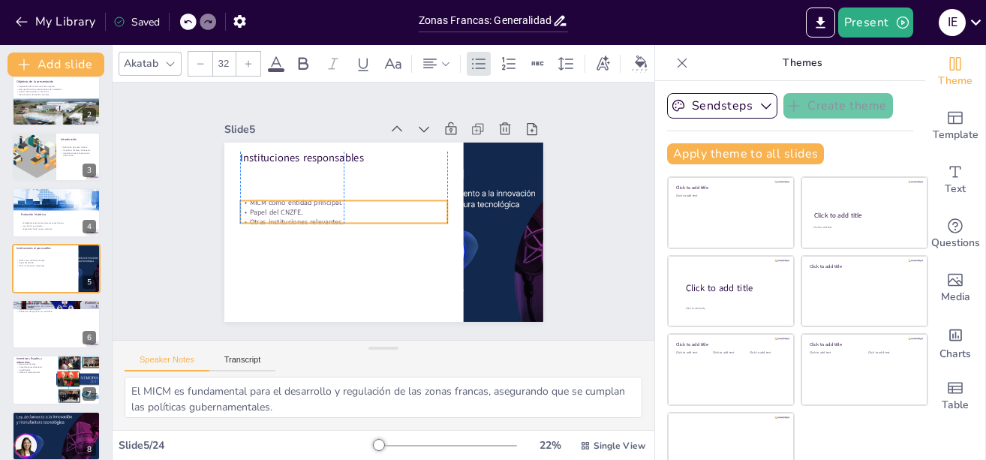
drag, startPoint x: 299, startPoint y: 169, endPoint x: 300, endPoint y: 203, distance: 34.5
click at [300, 203] on p "Papel del CNZFE." at bounding box center [349, 192] width 185 height 112
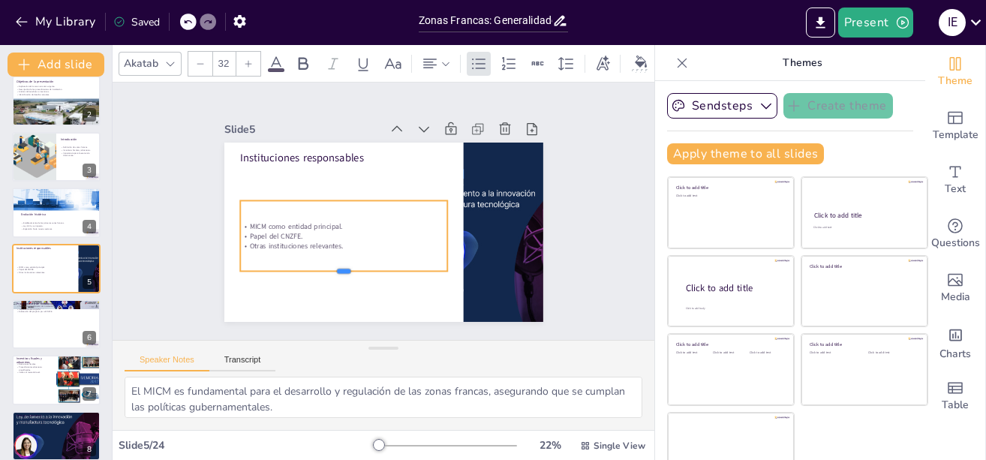
drag, startPoint x: 327, startPoint y: 220, endPoint x: 327, endPoint y: 268, distance: 48.0
click at [327, 272] on div at bounding box center [343, 278] width 207 height 12
drag, startPoint x: 430, startPoint y: 229, endPoint x: 372, endPoint y: 233, distance: 58.0
click at [389, 233] on div at bounding box center [395, 235] width 12 height 71
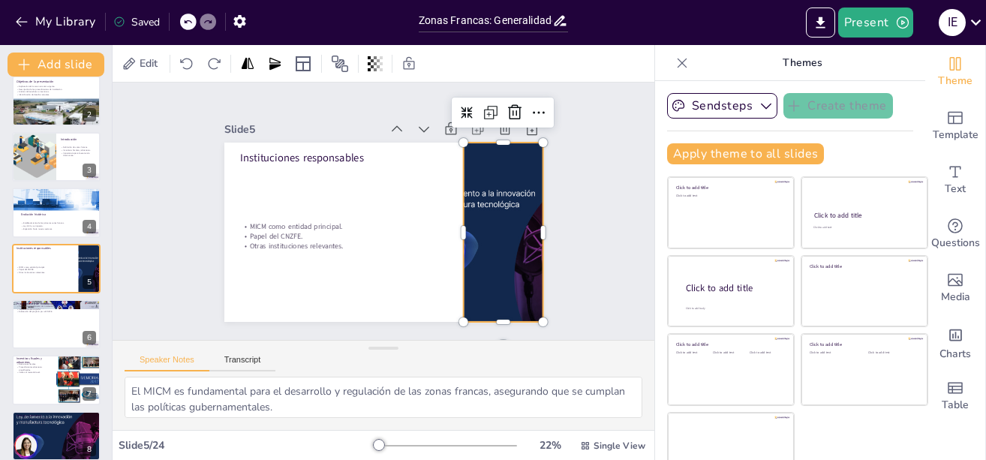
click at [472, 227] on div at bounding box center [499, 244] width 197 height 197
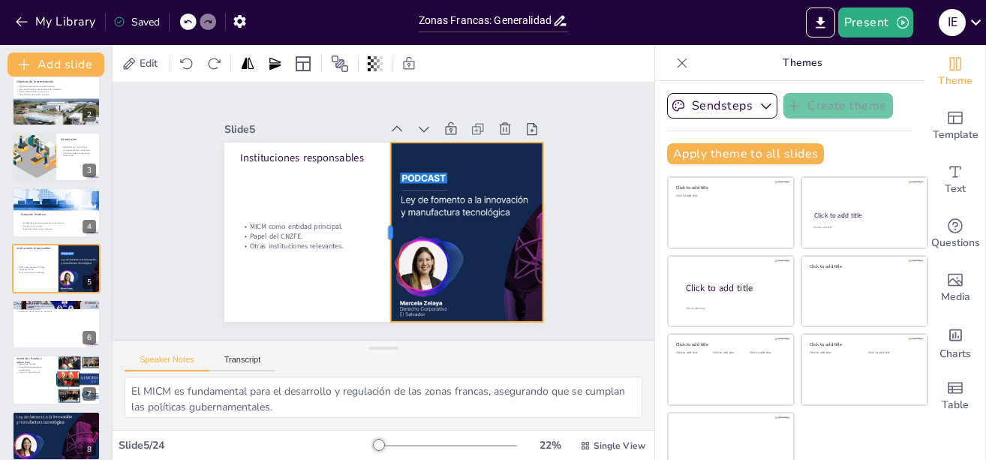
drag, startPoint x: 443, startPoint y: 225, endPoint x: 371, endPoint y: 231, distance: 73.0
click at [371, 231] on div at bounding box center [382, 232] width 31 height 179
click at [483, 165] on div at bounding box center [488, 254] width 222 height 222
click at [479, 113] on icon at bounding box center [489, 123] width 20 height 20
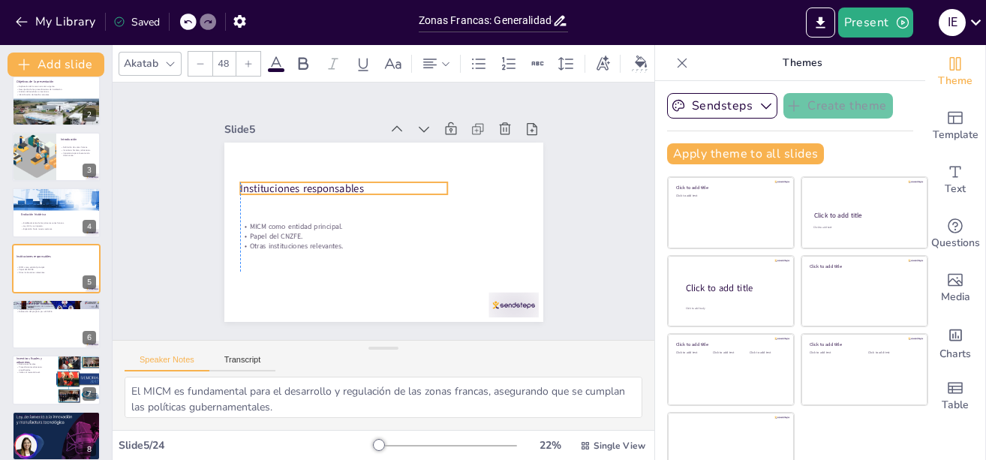
drag, startPoint x: 312, startPoint y: 149, endPoint x: 311, endPoint y: 180, distance: 30.8
click at [311, 180] on p "Instituciones responsables" at bounding box center [346, 184] width 208 height 37
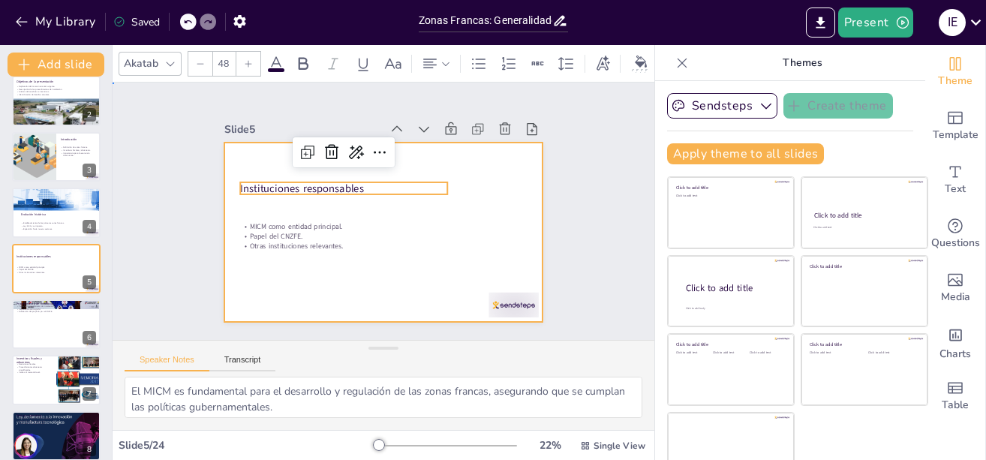
click at [409, 256] on div at bounding box center [379, 232] width 349 height 242
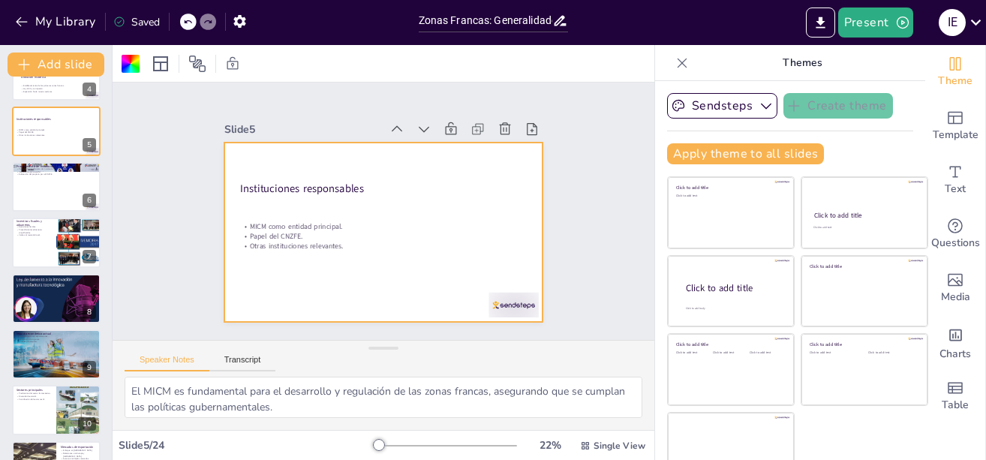
scroll to position [203, 0]
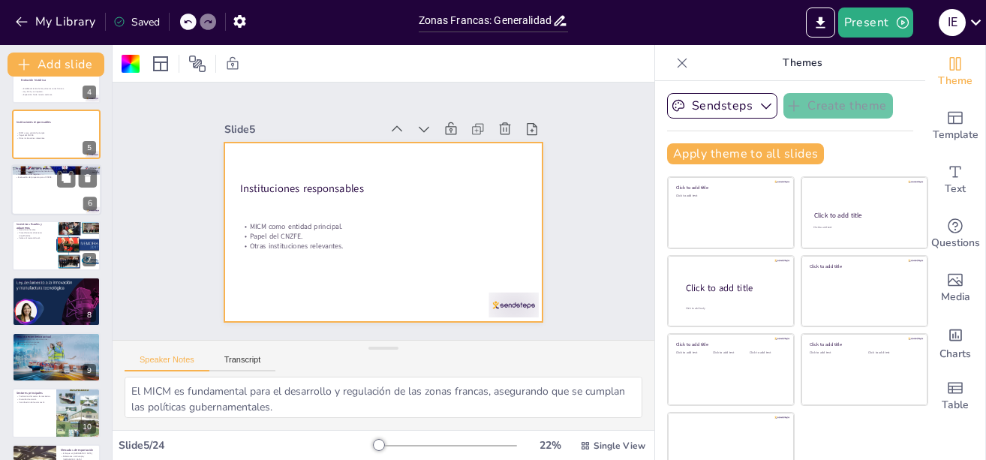
click at [46, 188] on div at bounding box center [56, 189] width 90 height 51
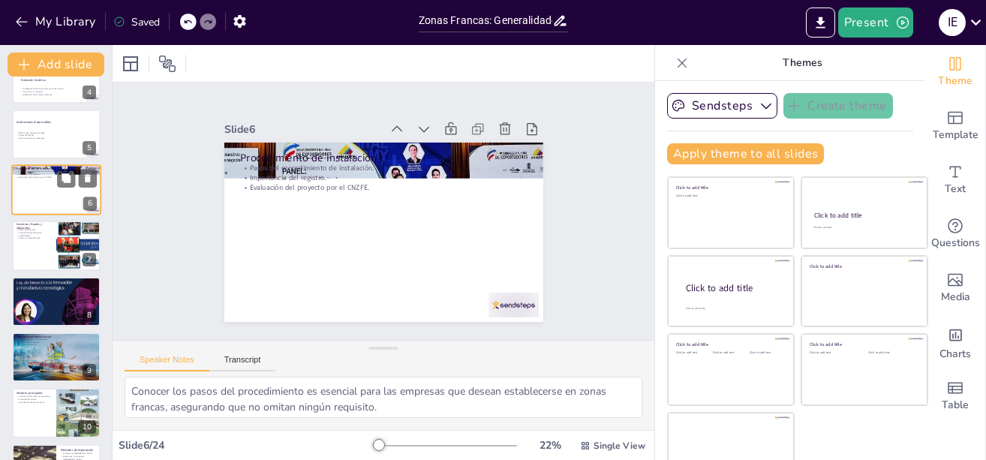
scroll to position [125, 0]
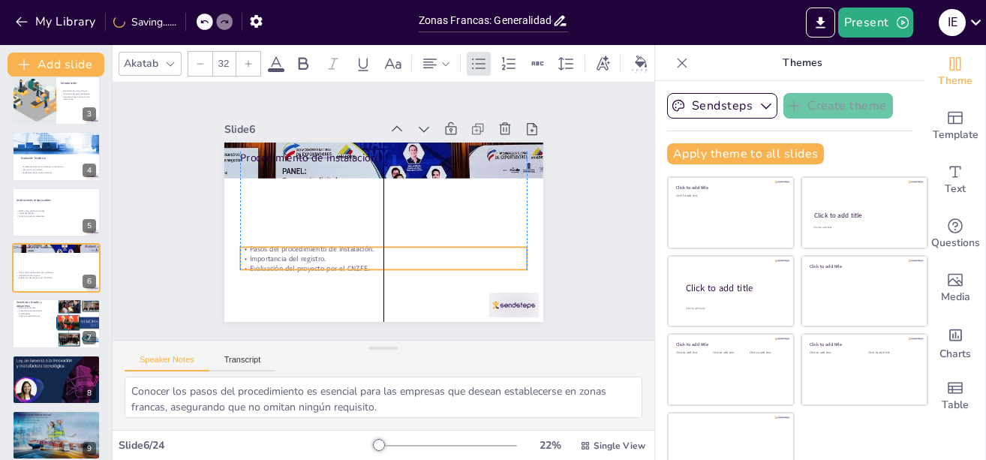
drag, startPoint x: 302, startPoint y: 164, endPoint x: 307, endPoint y: 245, distance: 81.2
click at [307, 245] on p "Pasos del procedimiento de instalación." at bounding box center [379, 249] width 287 height 40
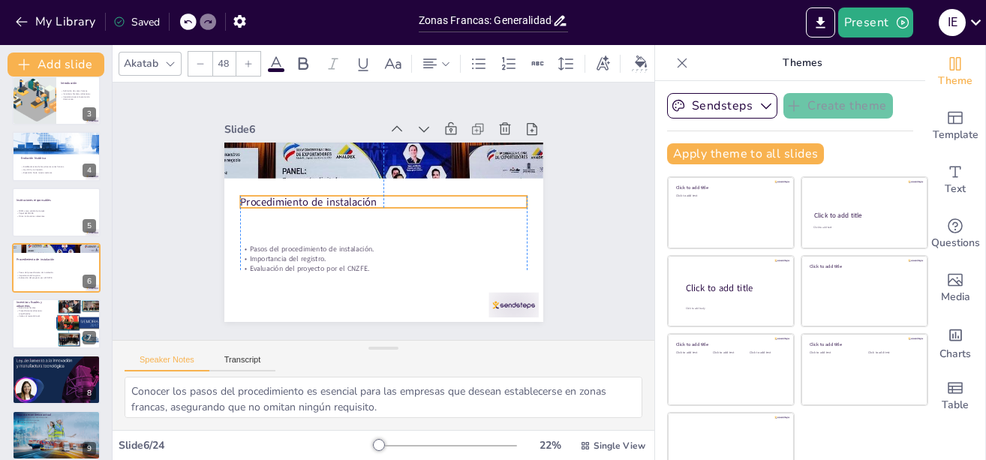
drag, startPoint x: 297, startPoint y: 154, endPoint x: 296, endPoint y: 198, distance: 44.3
click at [296, 198] on p "Procedimiento de instalación" at bounding box center [384, 201] width 287 height 45
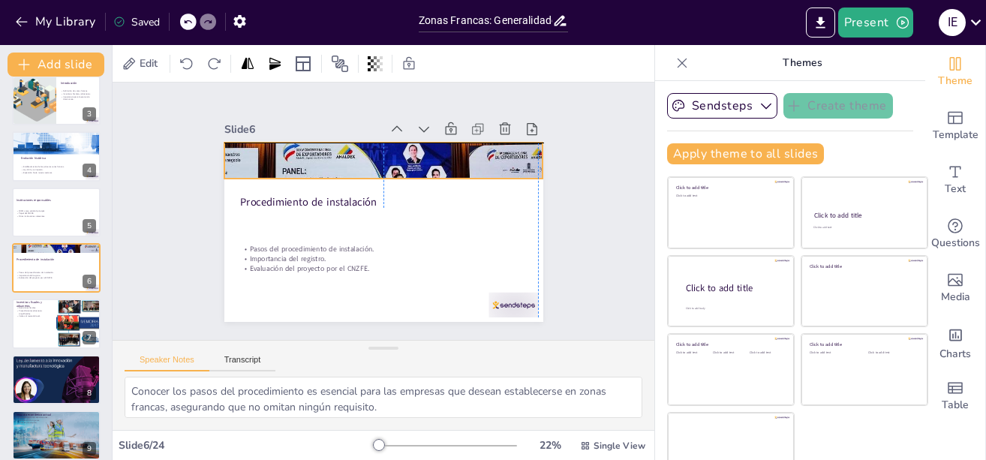
click at [289, 166] on div at bounding box center [389, 161] width 338 height 229
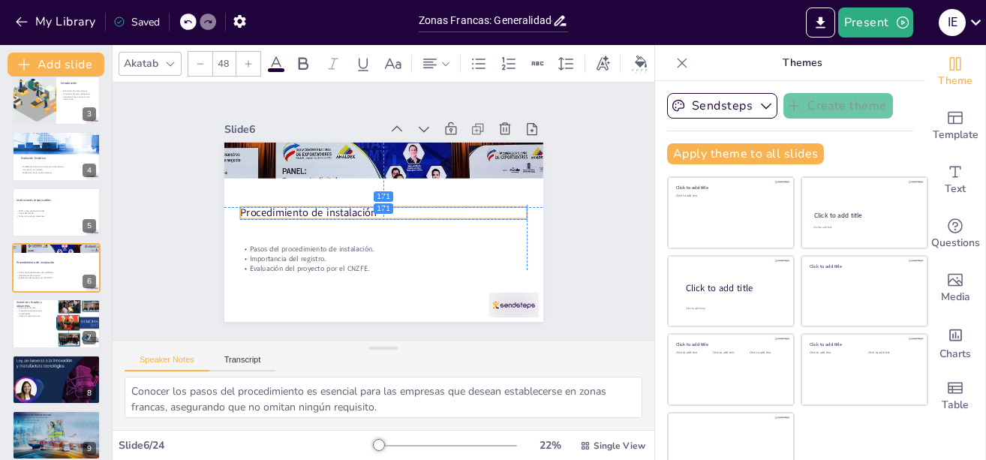
drag, startPoint x: 290, startPoint y: 197, endPoint x: 290, endPoint y: 206, distance: 9.0
click at [290, 206] on p "Procedimiento de instalación" at bounding box center [382, 213] width 268 height 131
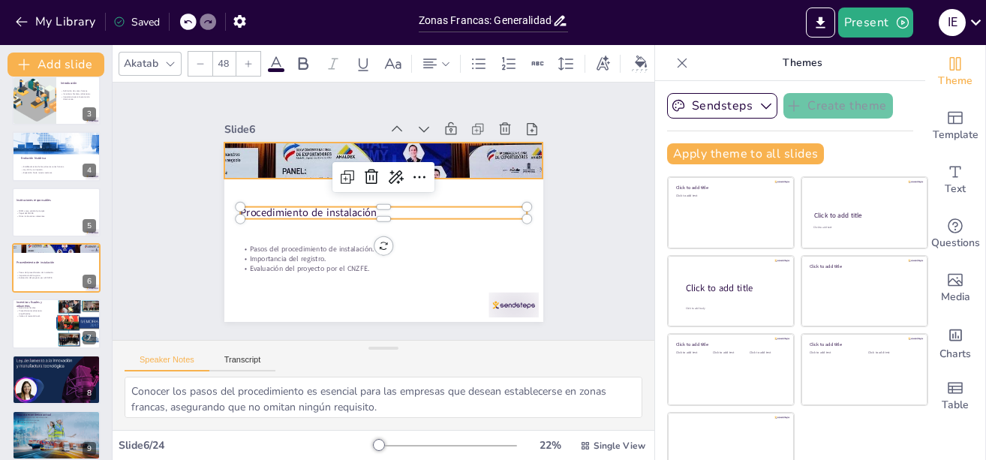
click at [295, 162] on div at bounding box center [389, 161] width 338 height 229
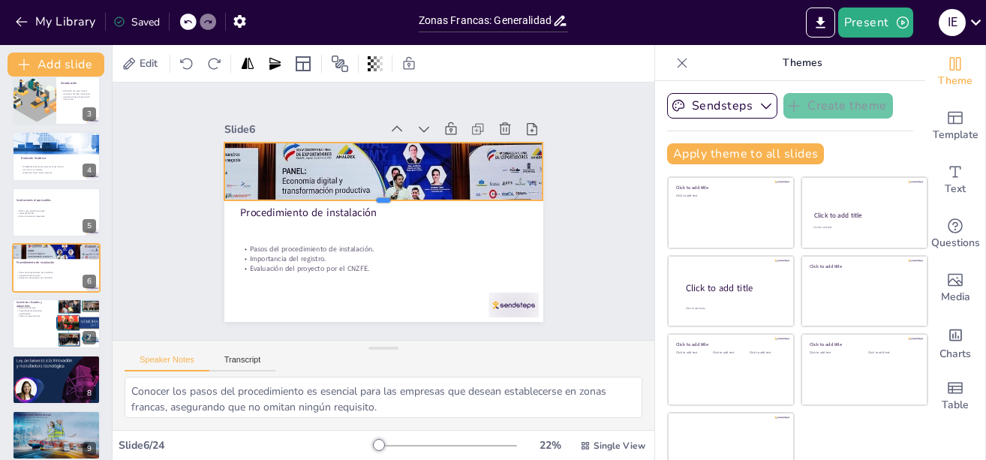
drag, startPoint x: 368, startPoint y: 175, endPoint x: 370, endPoint y: 197, distance: 21.8
click at [370, 197] on div at bounding box center [384, 206] width 318 height 45
click at [26, 320] on div at bounding box center [56, 324] width 90 height 51
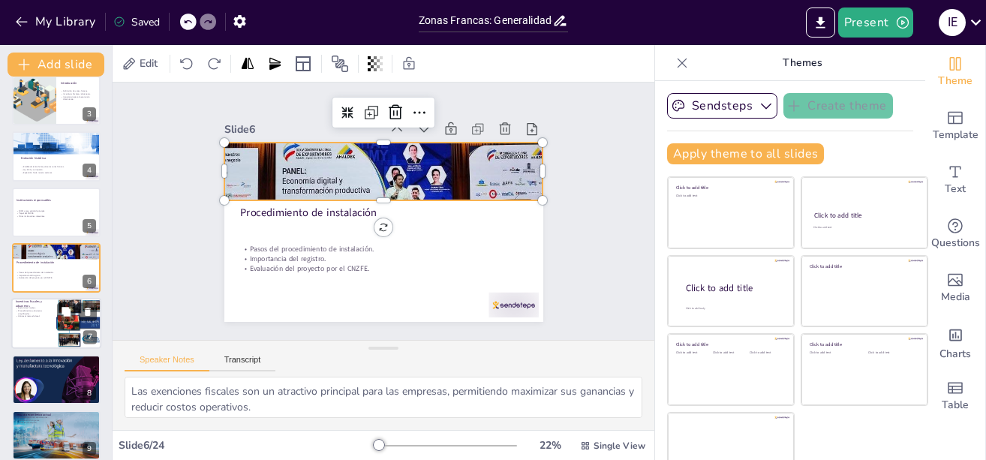
scroll to position [180, 0]
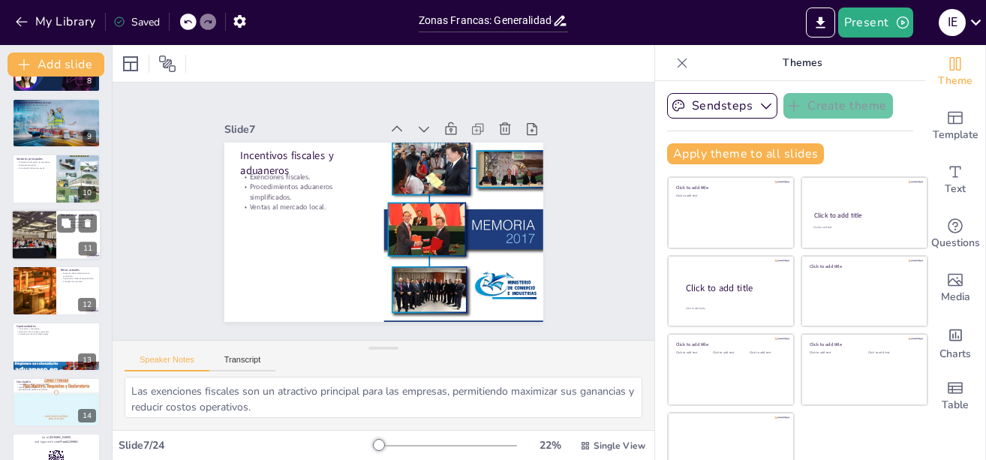
click at [36, 229] on div at bounding box center [33, 234] width 83 height 51
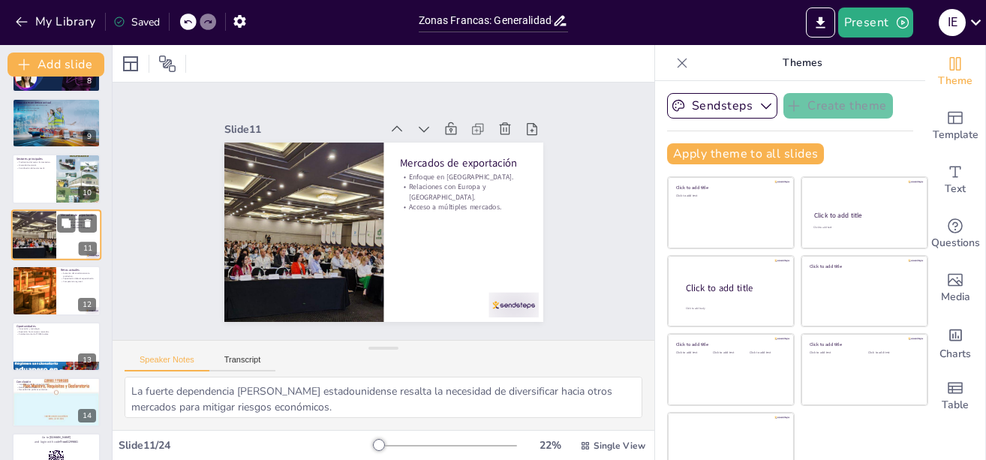
scroll to position [403, 0]
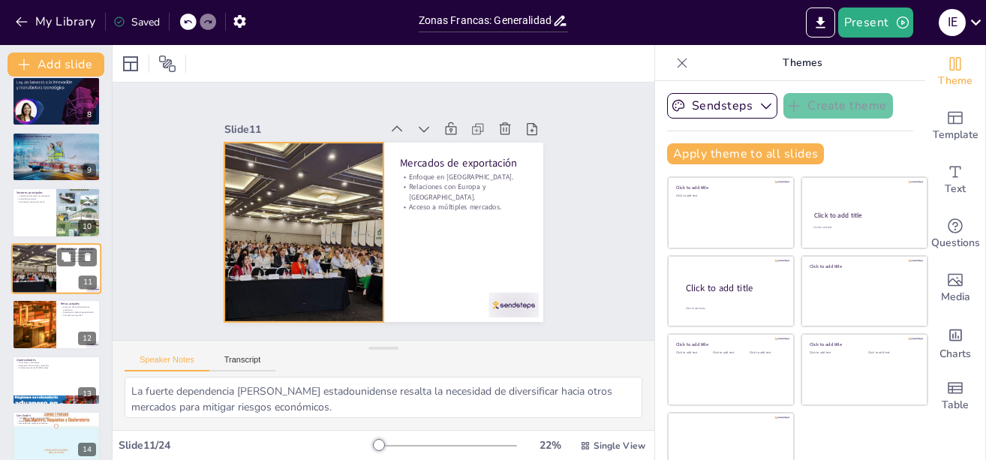
click at [48, 282] on div at bounding box center [33, 268] width 83 height 51
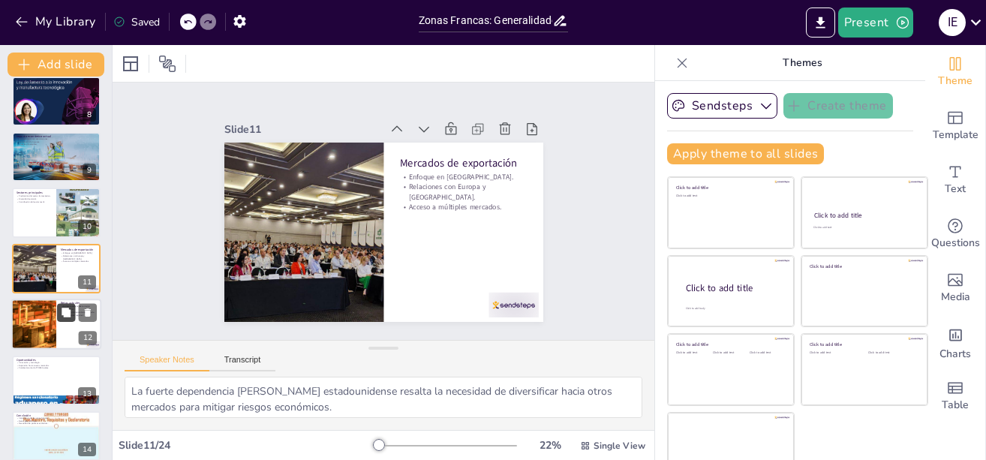
click at [57, 320] on button at bounding box center [66, 313] width 18 height 18
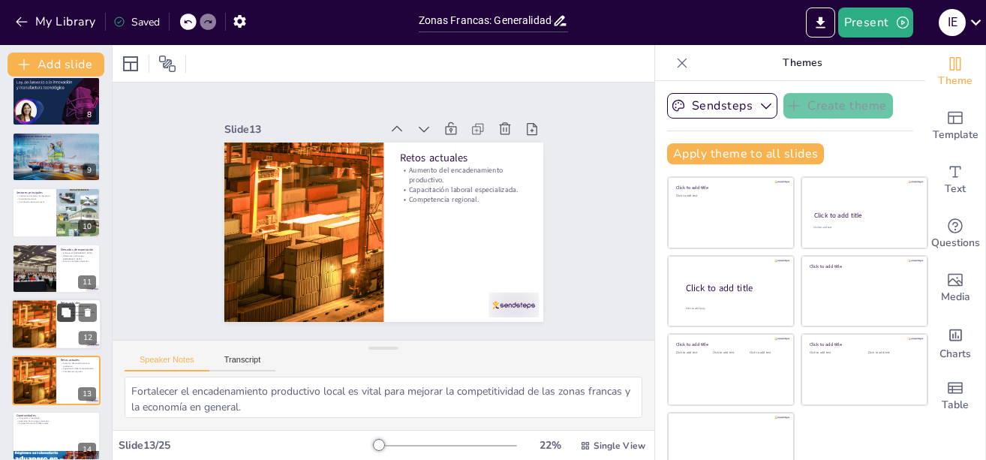
scroll to position [515, 0]
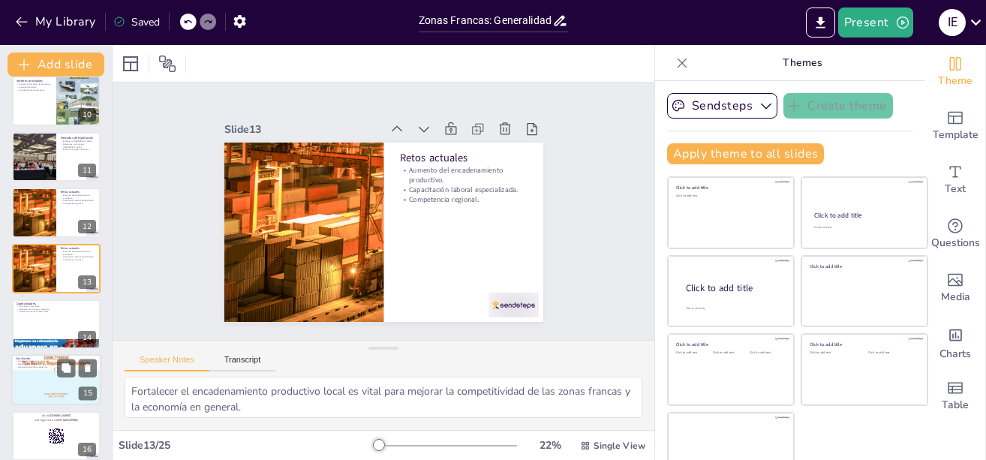
click at [56, 388] on div at bounding box center [56, 380] width 90 height 68
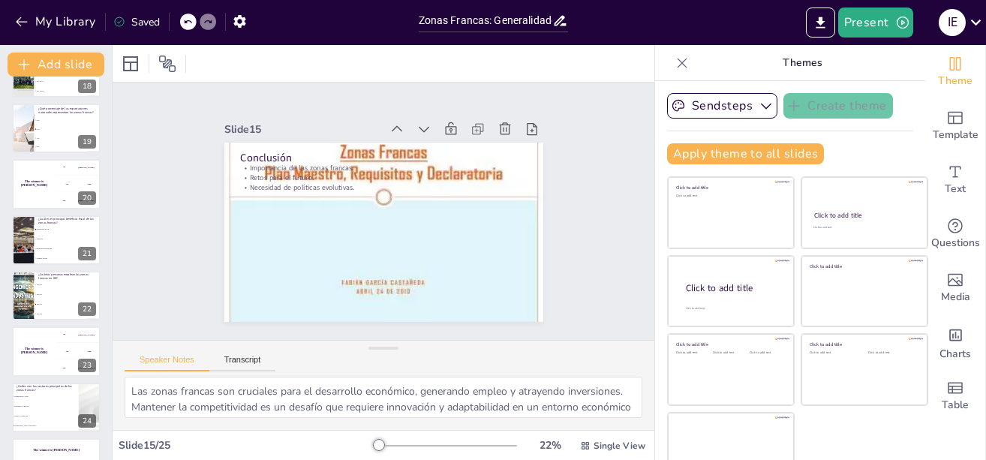
scroll to position [1029, 0]
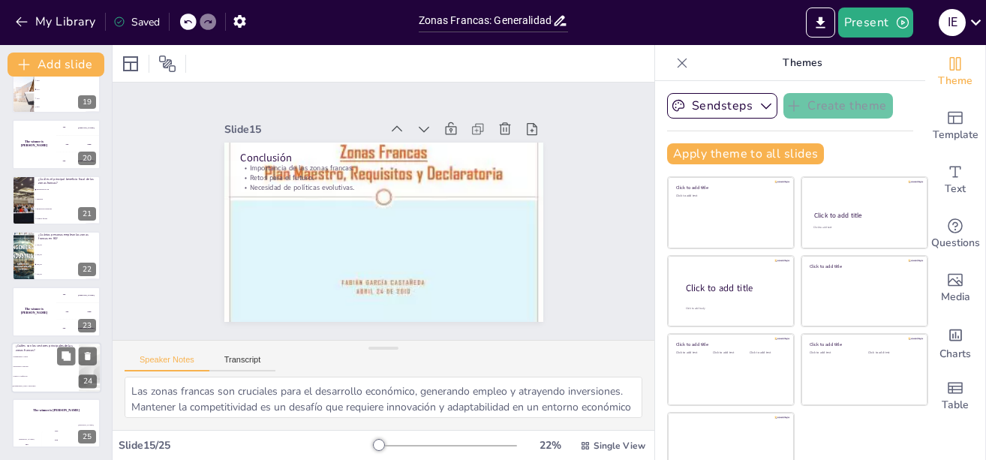
click at [52, 368] on li "Electrónico y agrícola" at bounding box center [45, 367] width 68 height 10
